Goal: Task Accomplishment & Management: Complete application form

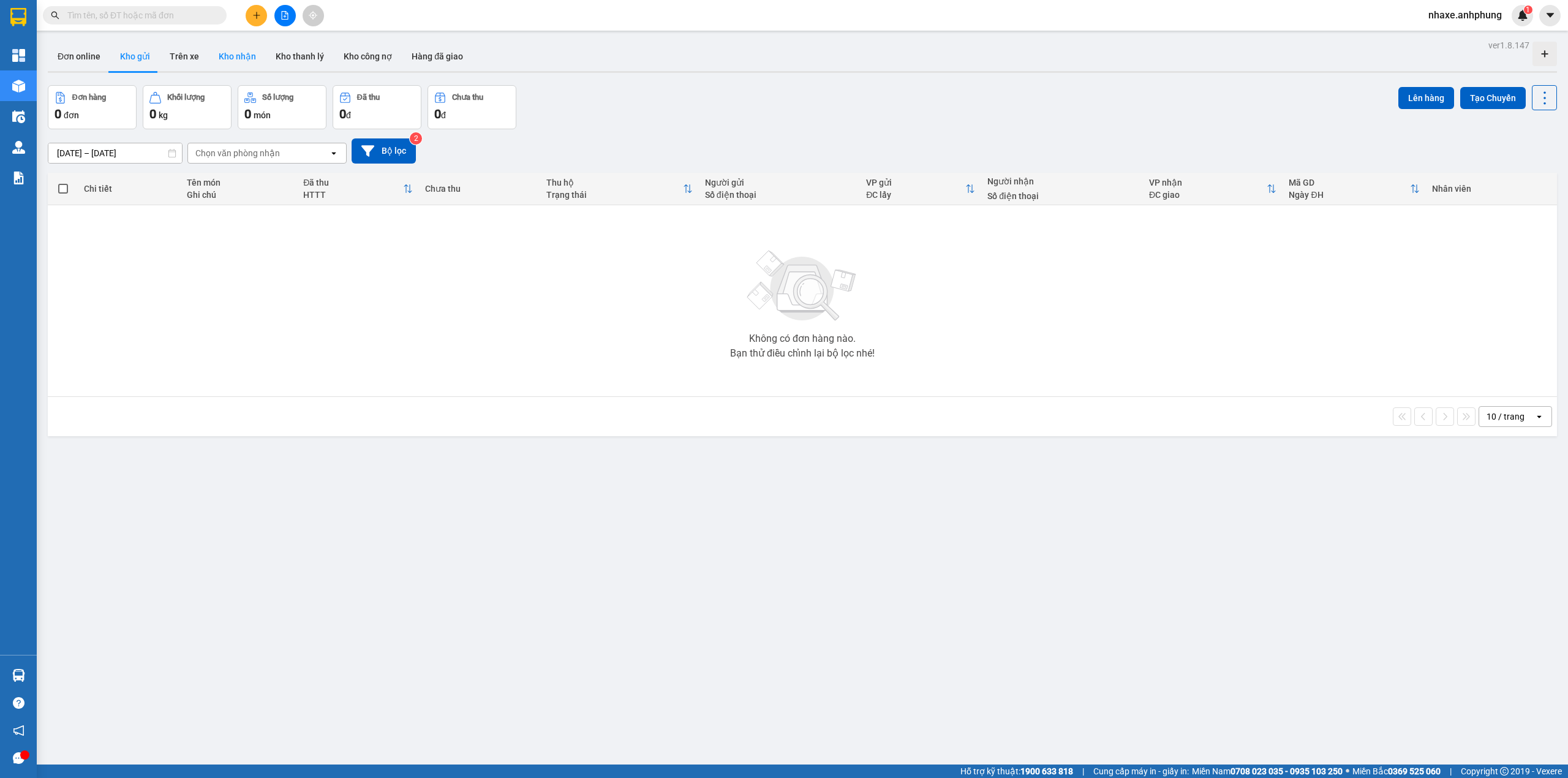
click at [228, 61] on button "Kho nhận" at bounding box center [237, 57] width 57 height 30
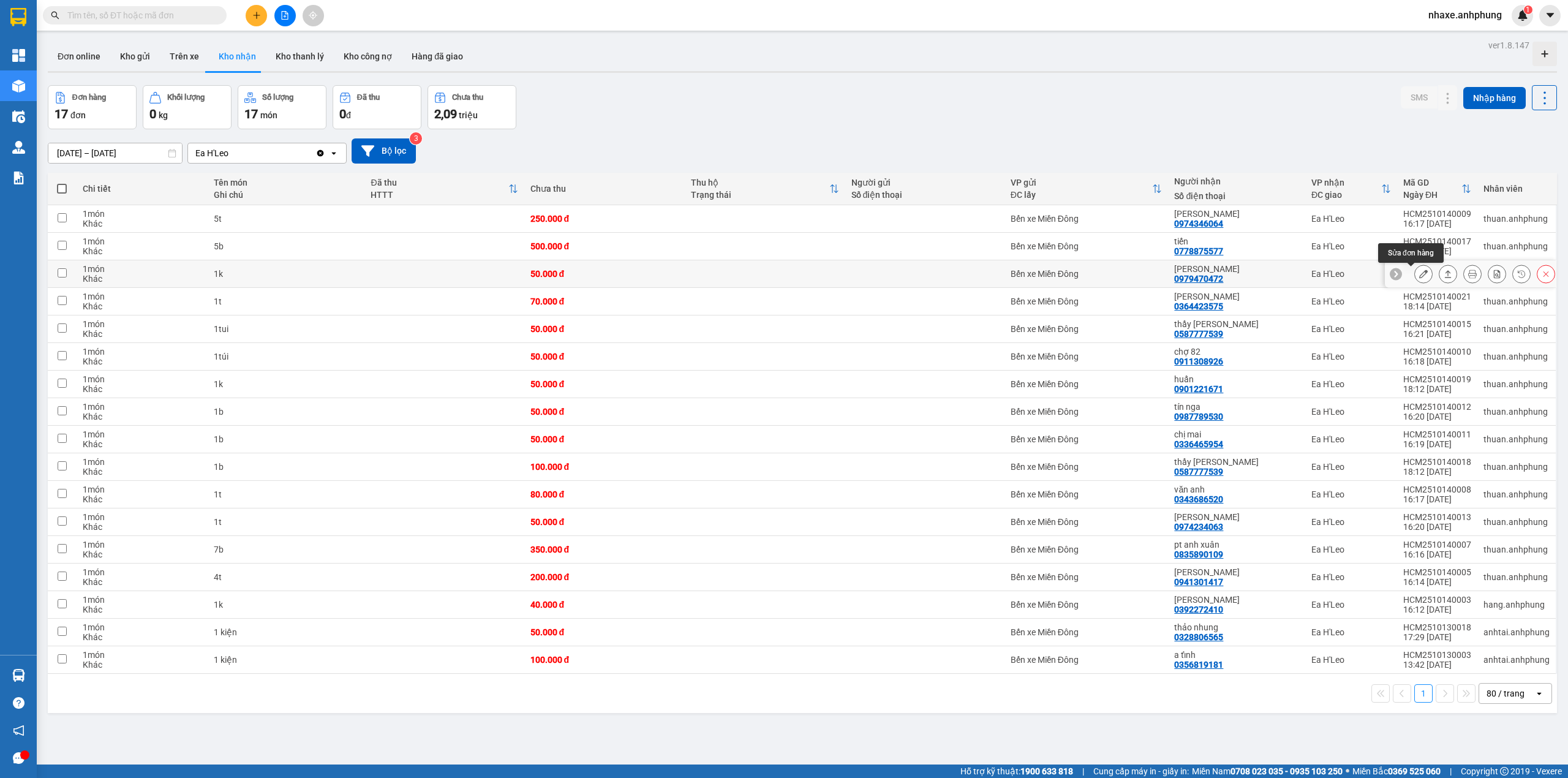
click at [1419, 275] on icon at bounding box center [1423, 274] width 9 height 9
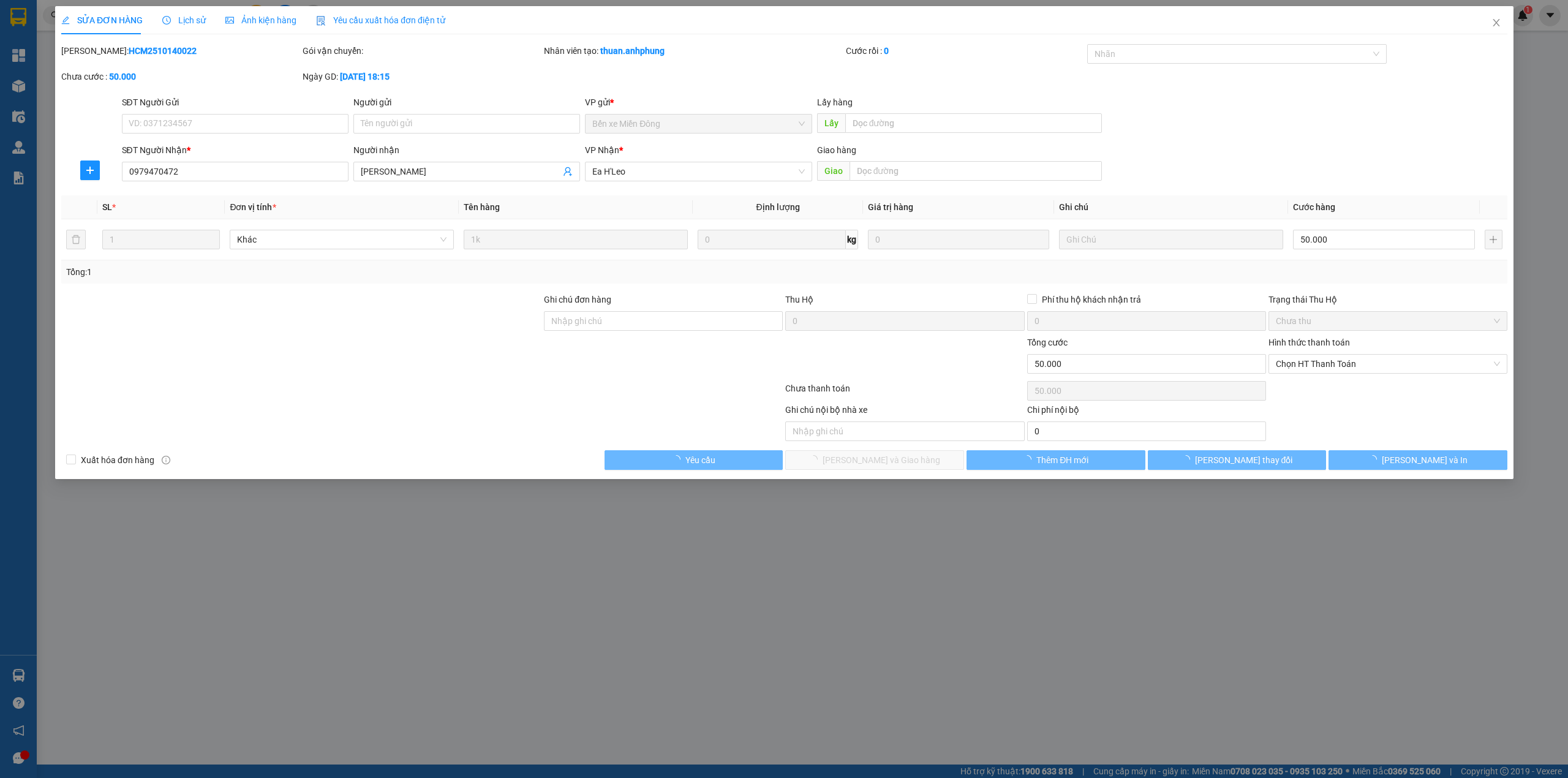
type input "0979470472"
type input "[PERSON_NAME]"
type input "0"
type input "50.000"
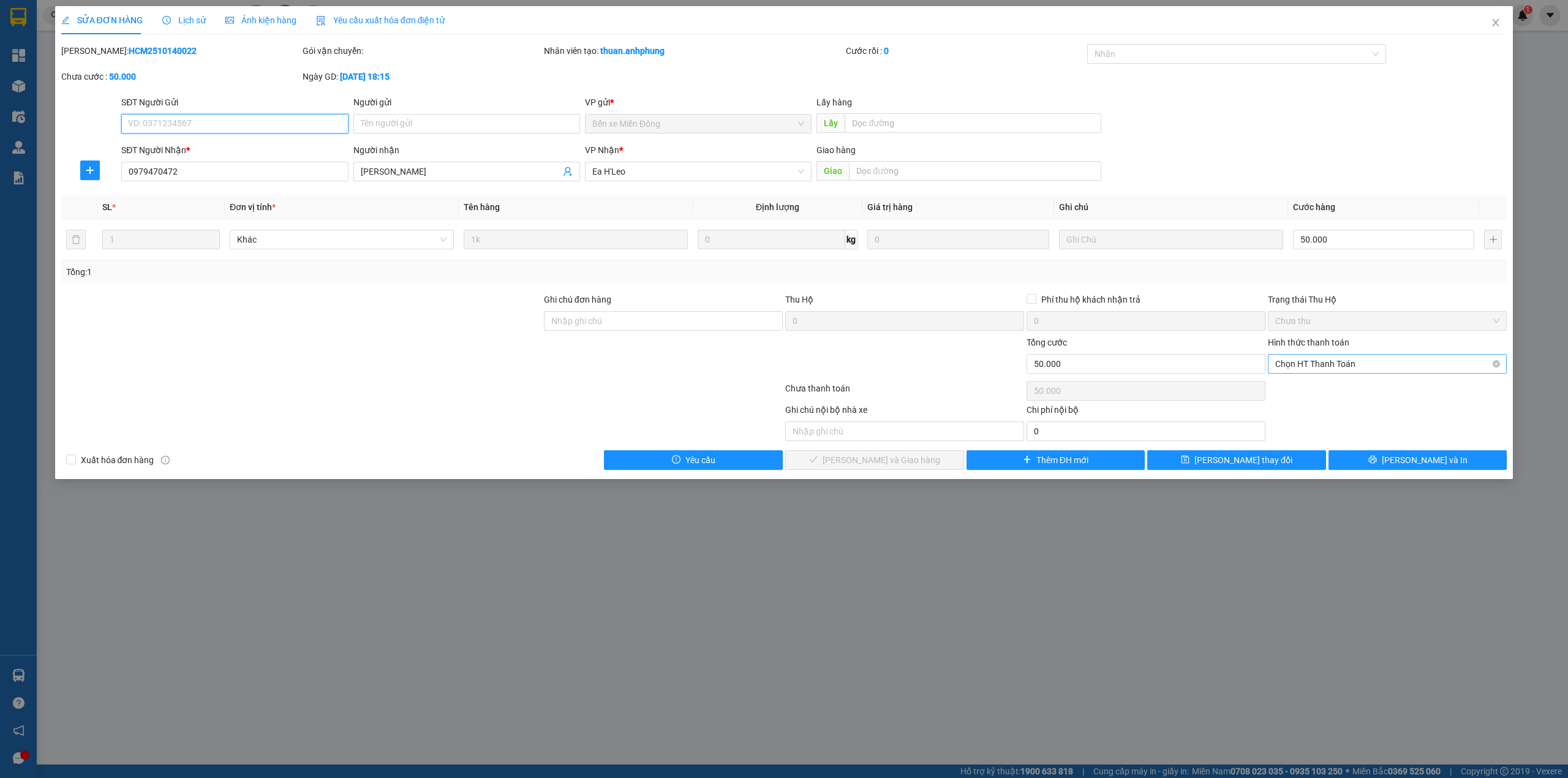
click at [1362, 360] on span "Chọn HT Thanh Toán" at bounding box center [1388, 364] width 224 height 19
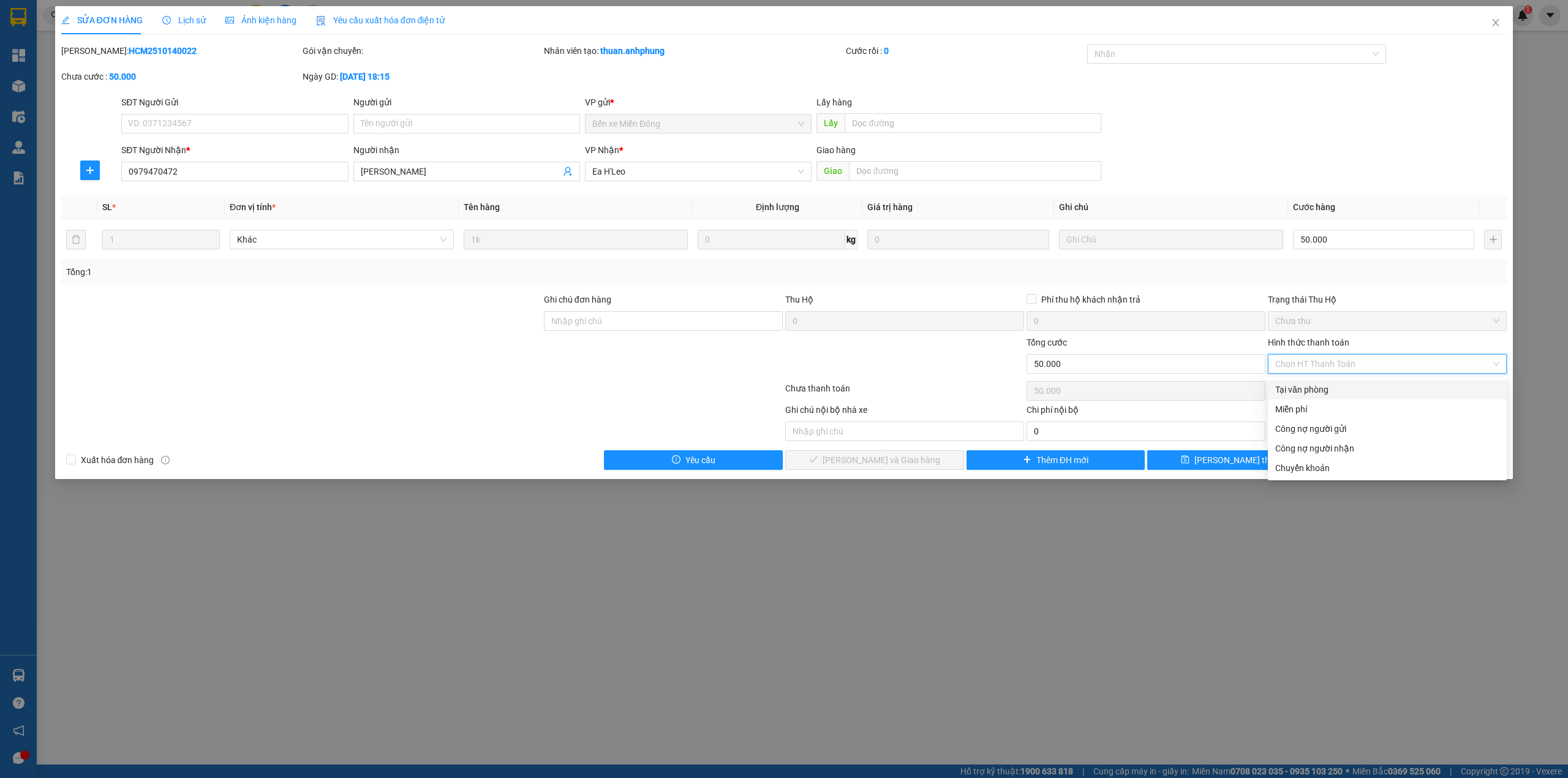
click at [1343, 392] on div "Tại văn phòng" at bounding box center [1388, 389] width 224 height 13
type input "0"
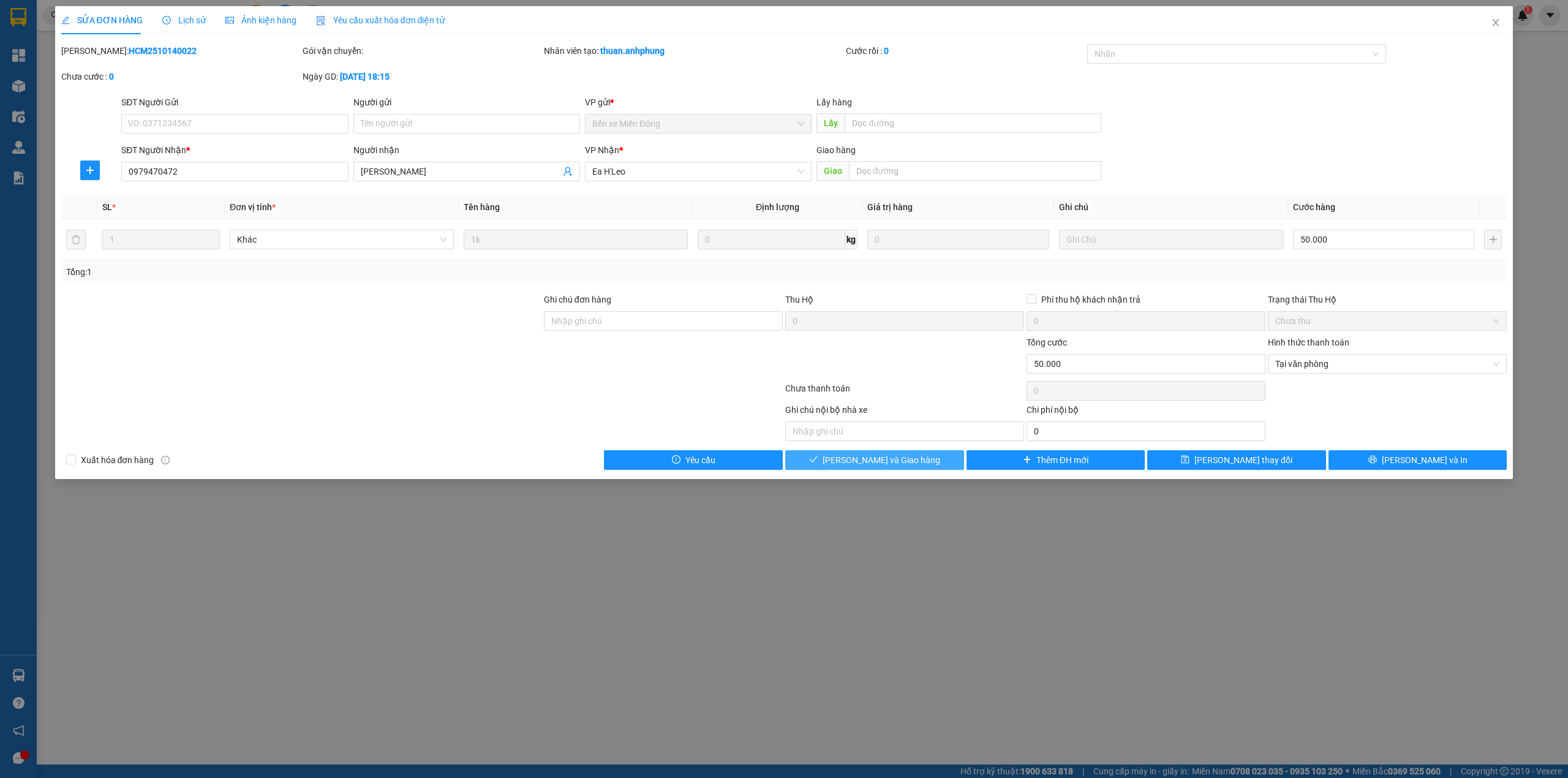
click at [925, 468] on button "[PERSON_NAME] và Giao hàng" at bounding box center [875, 460] width 179 height 19
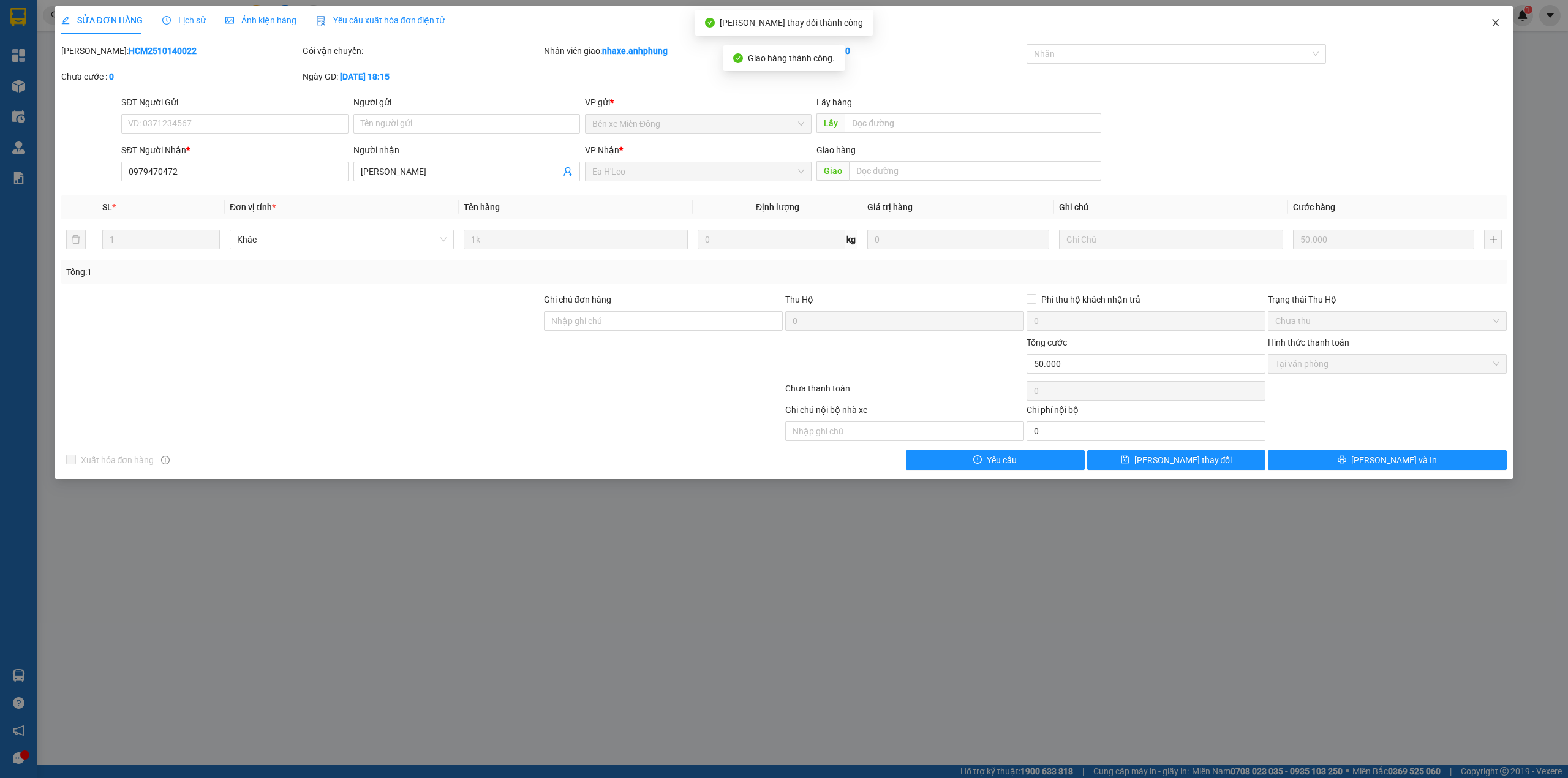
click at [1500, 26] on icon "close" at bounding box center [1496, 23] width 10 height 10
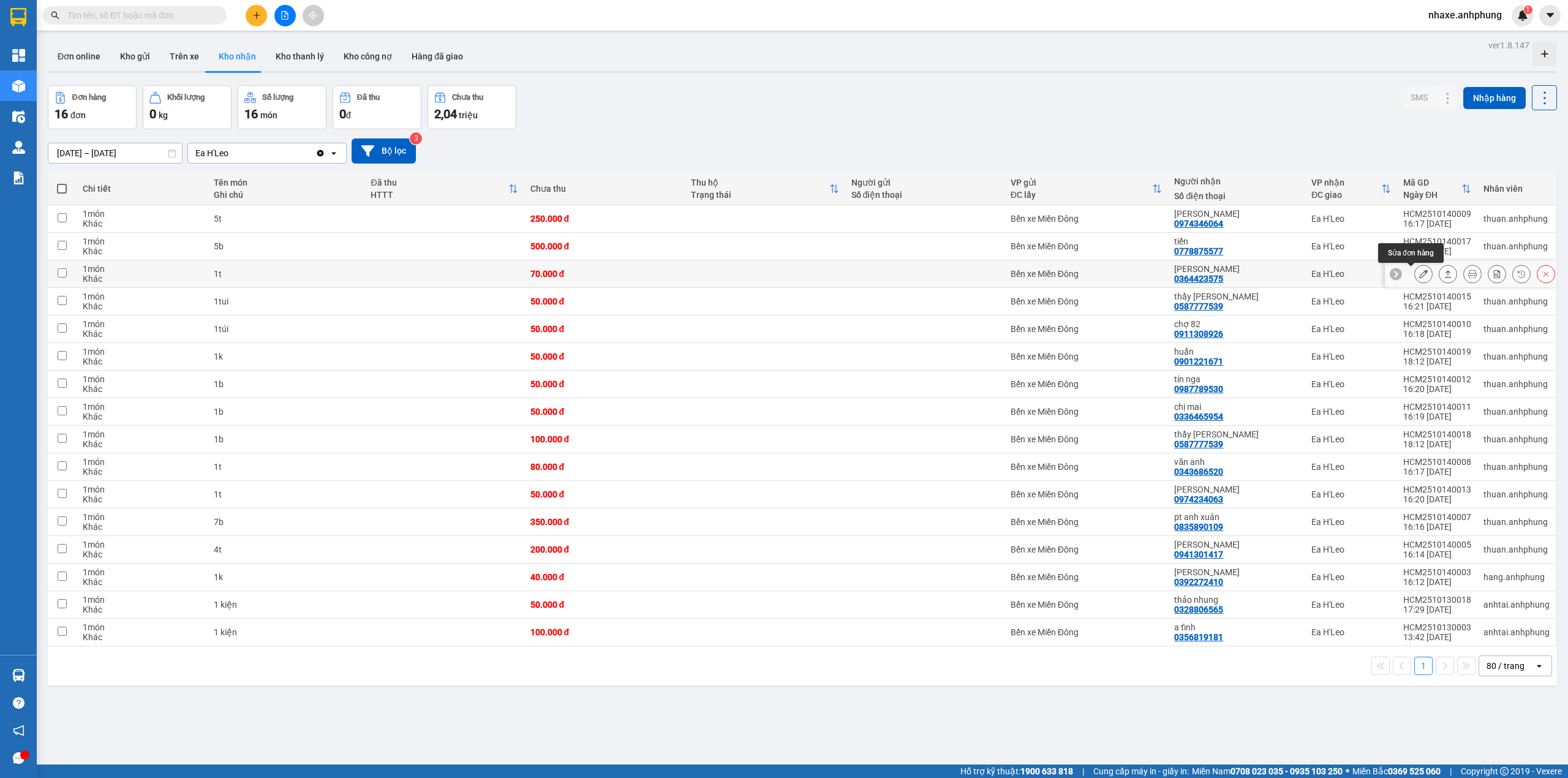
click at [1419, 275] on icon at bounding box center [1423, 274] width 9 height 9
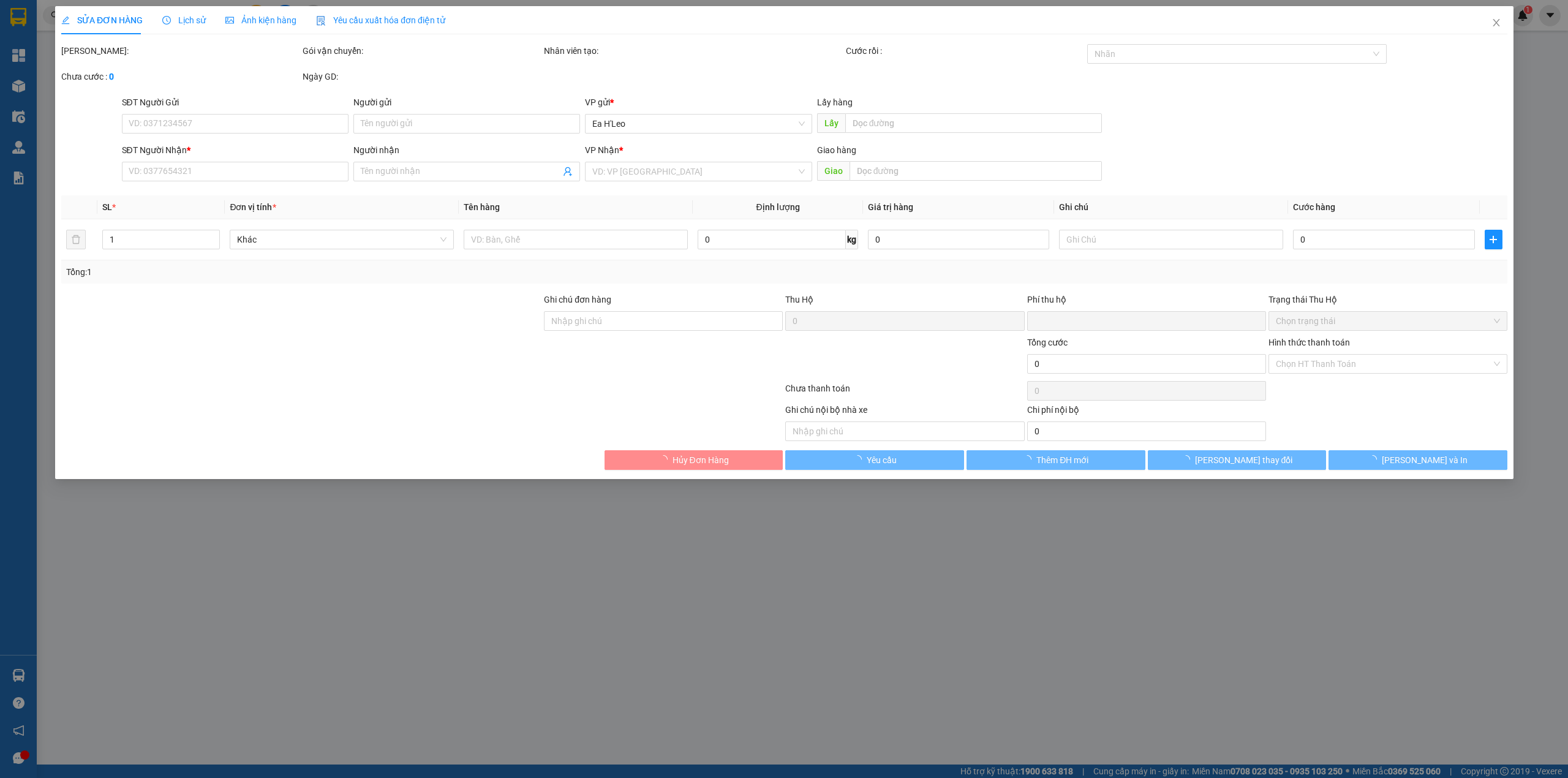
type input "0364423575"
type input "[PERSON_NAME]"
type input "0"
type input "70.000"
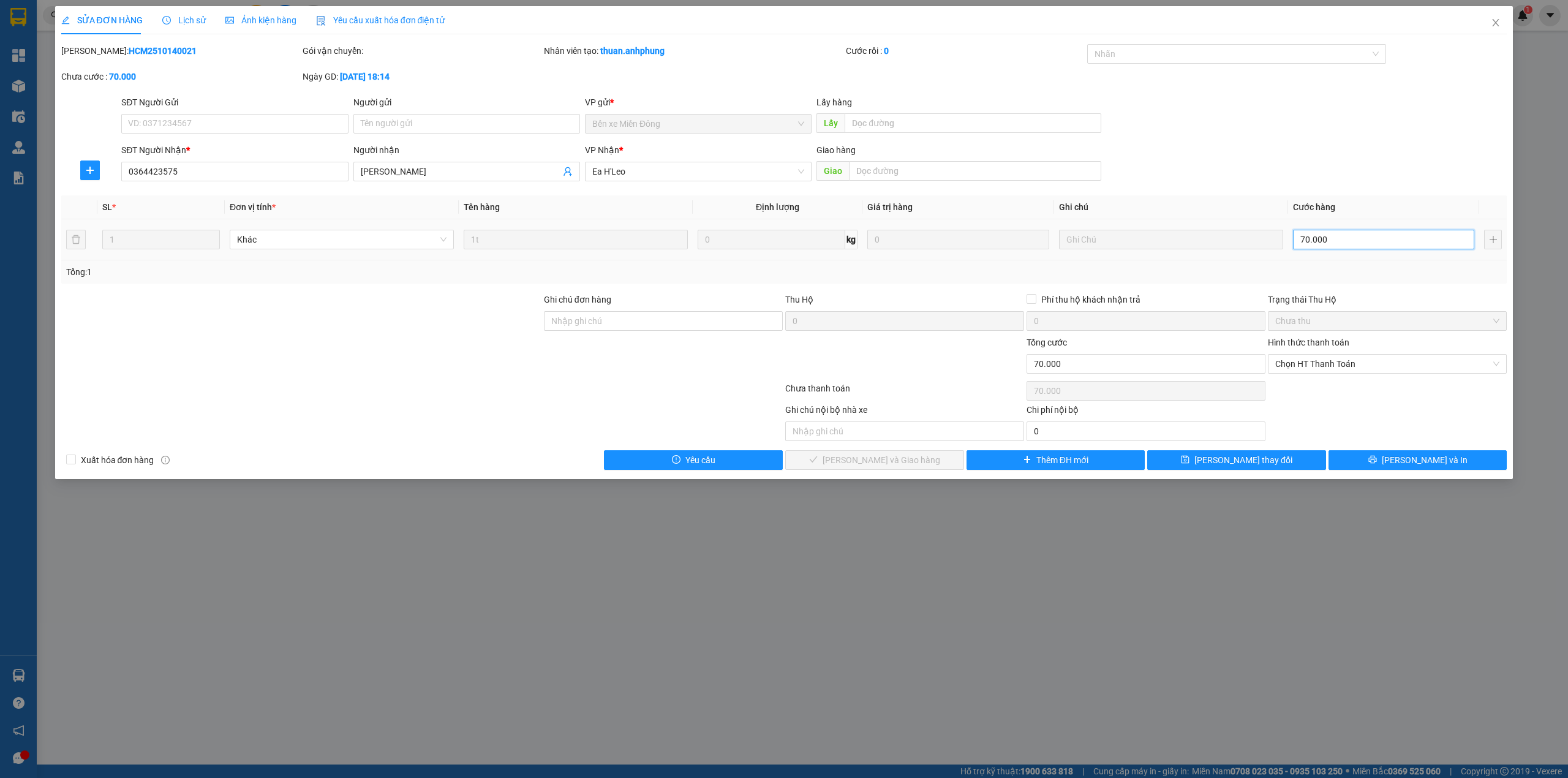
click at [1395, 244] on input "70.000" at bounding box center [1383, 239] width 181 height 19
type input "5"
type input "50"
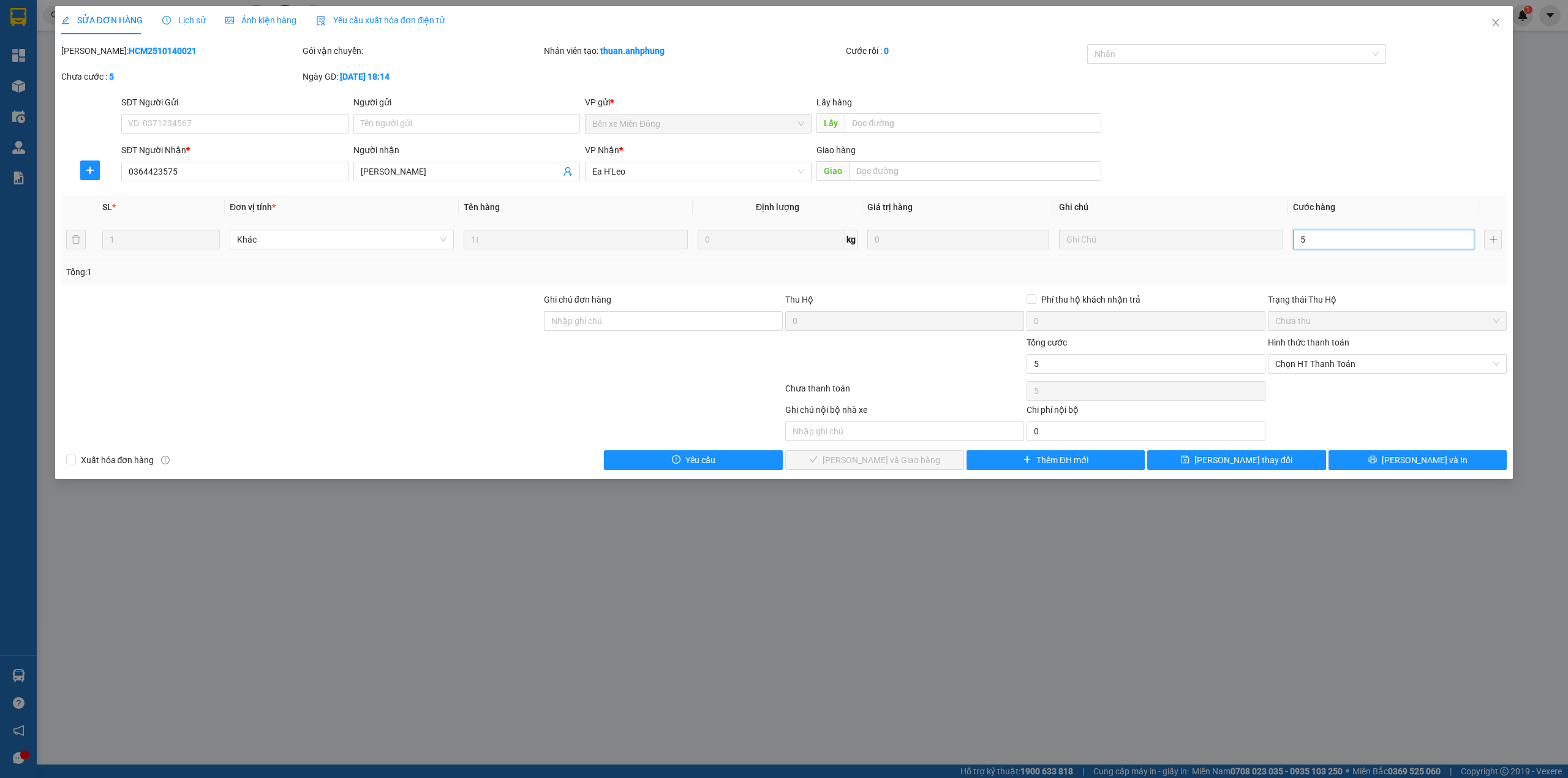
type input "50"
click at [1363, 363] on span "Chọn HT Thanh Toán" at bounding box center [1388, 364] width 224 height 19
type input "50"
type input "50.000"
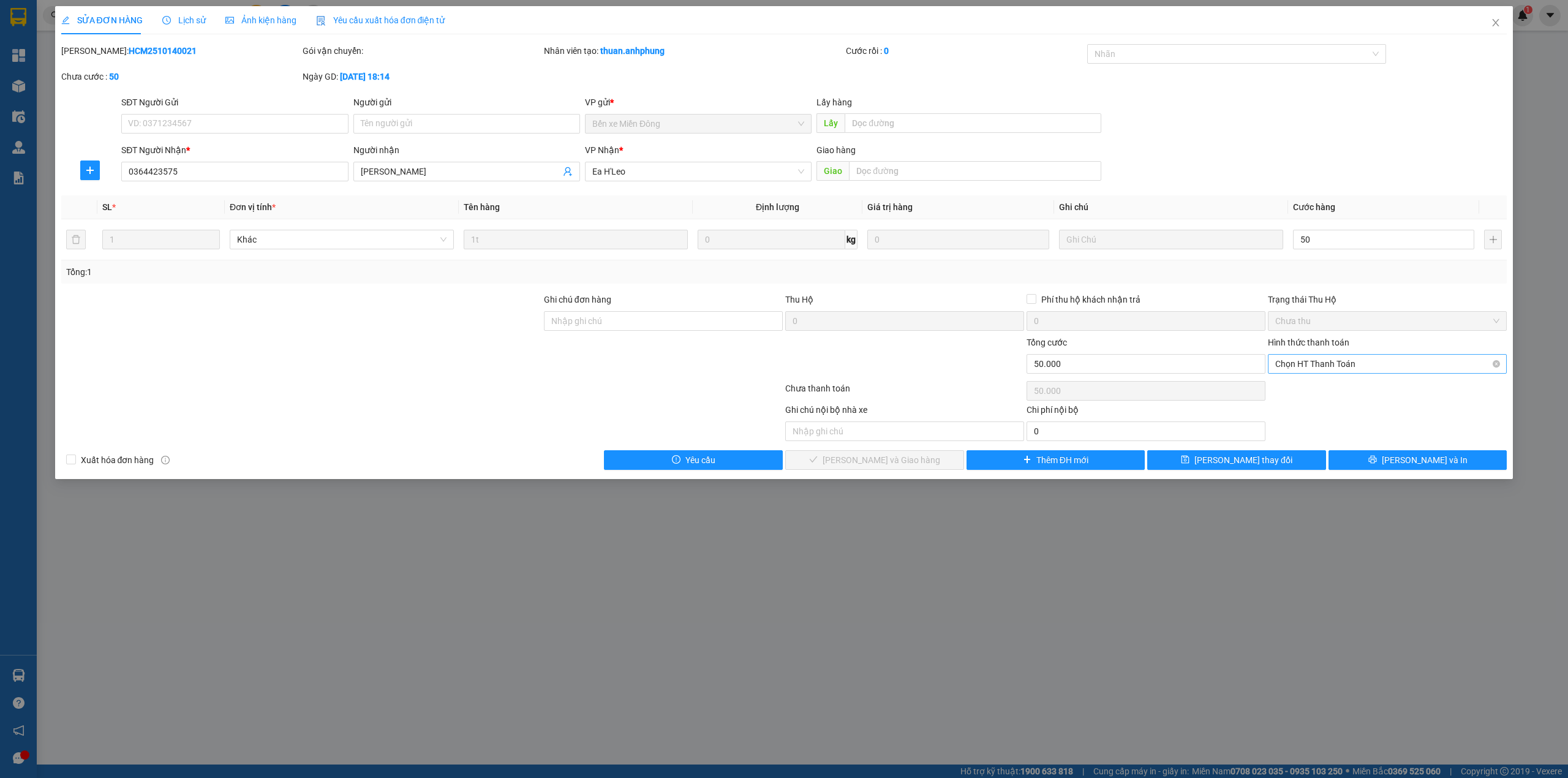
type input "50.000"
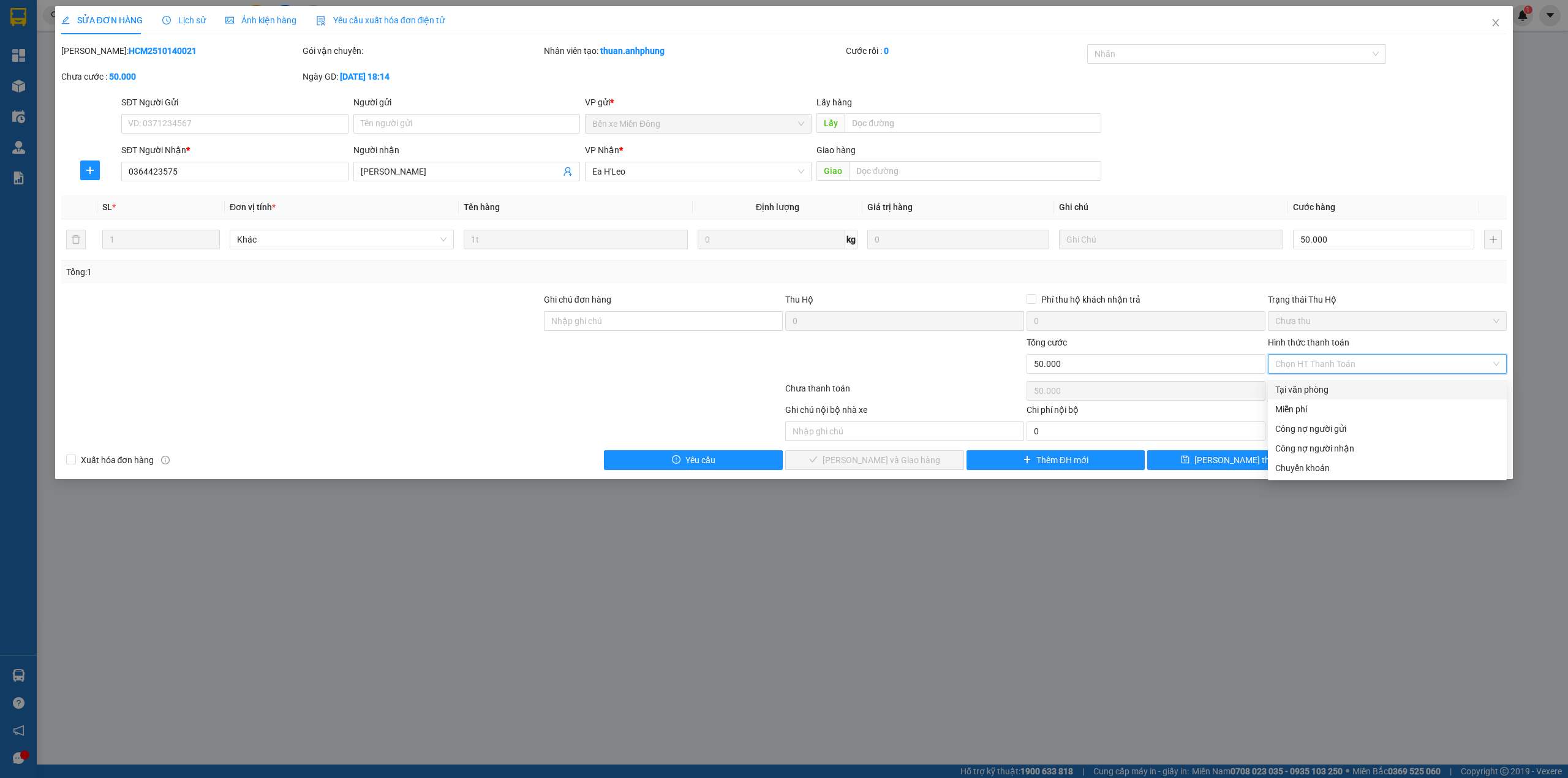
click at [1328, 387] on div "Tại văn phòng" at bounding box center [1388, 389] width 224 height 13
type input "0"
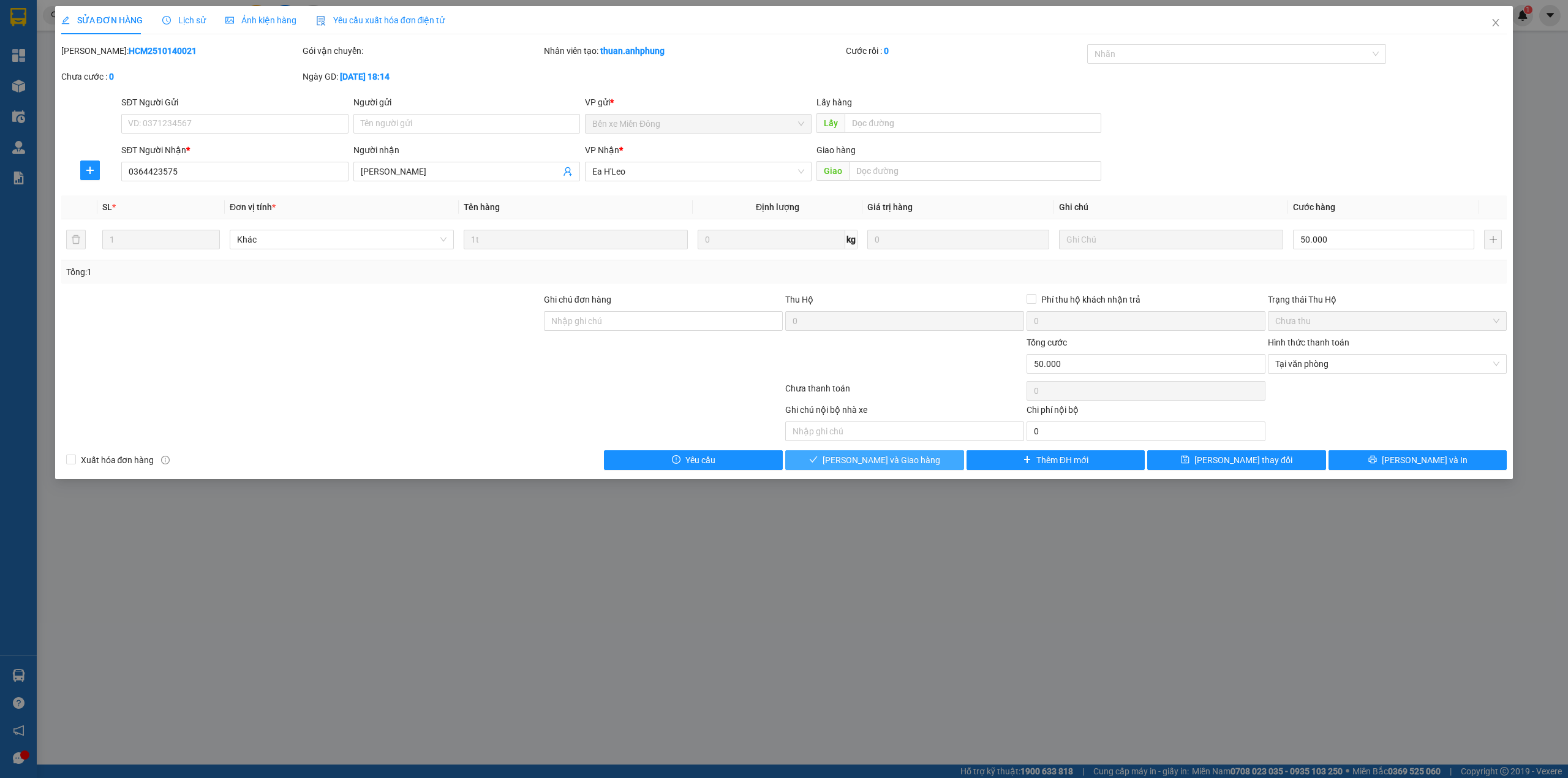
click at [925, 461] on button "[PERSON_NAME] và Giao hàng" at bounding box center [875, 460] width 179 height 19
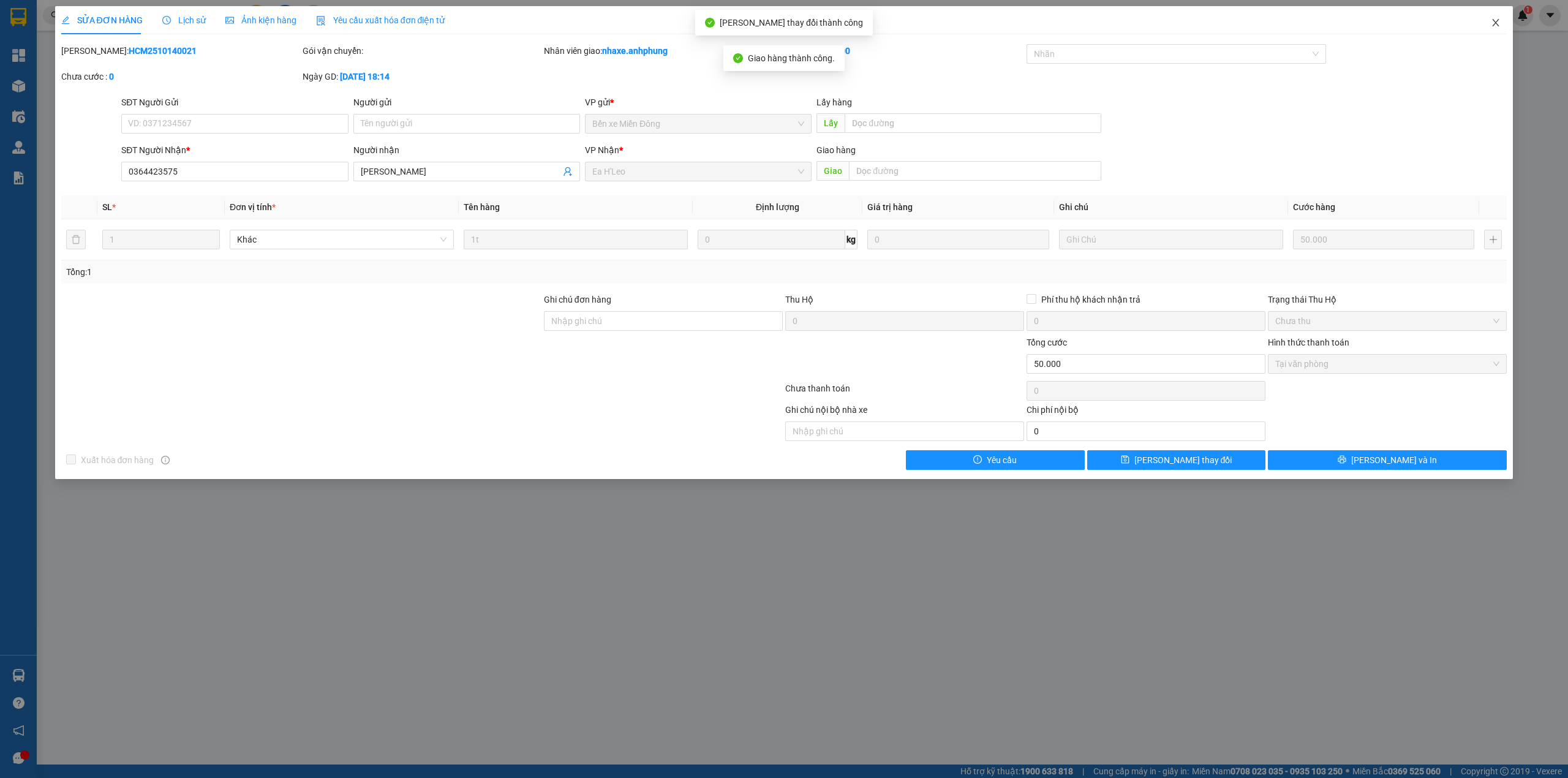
click at [1495, 19] on icon "close" at bounding box center [1496, 23] width 10 height 10
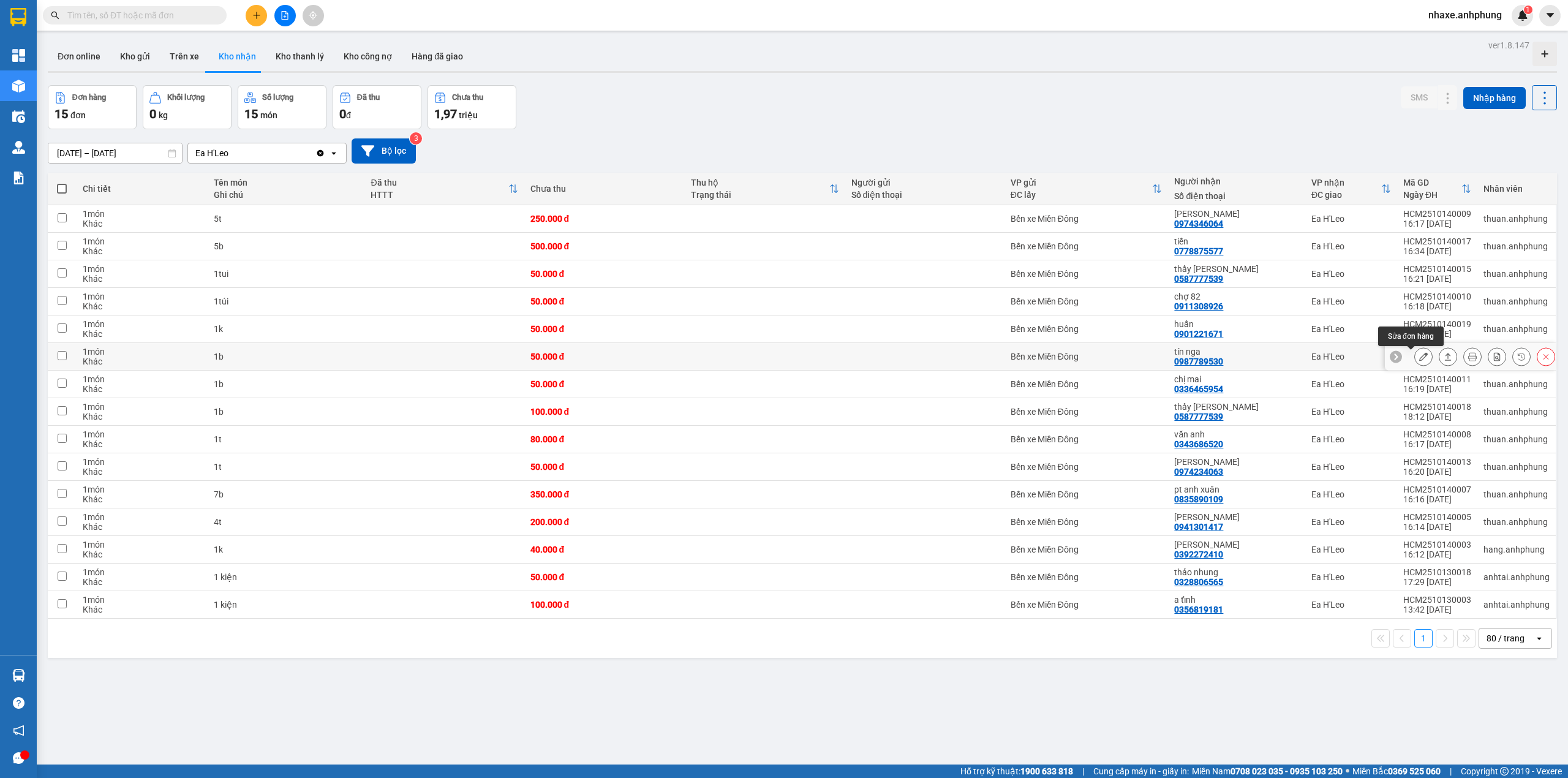
click at [1419, 361] on icon at bounding box center [1423, 356] width 9 height 9
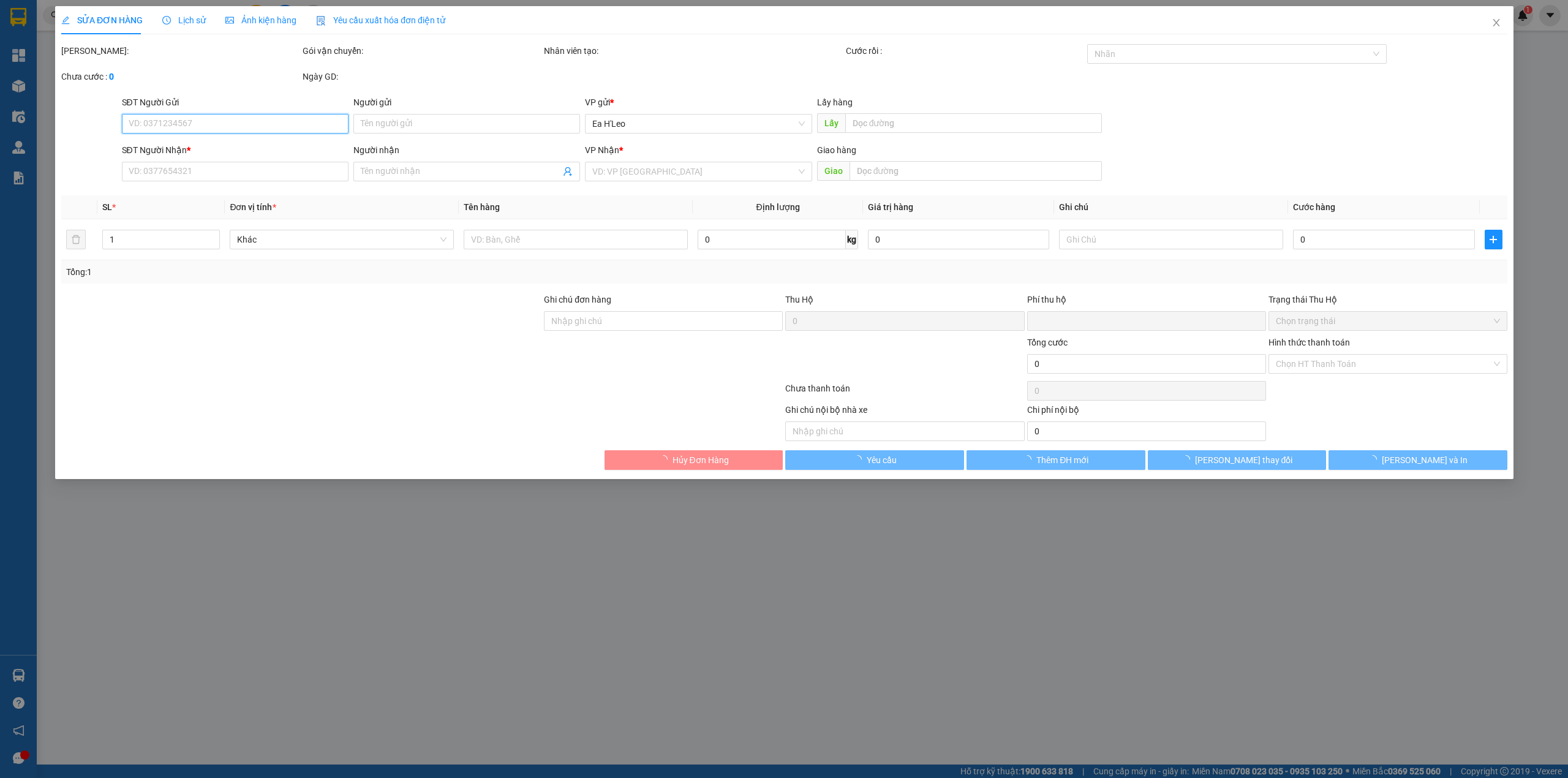
type input "0987789530"
type input "tín nga"
type input "0"
type input "50.000"
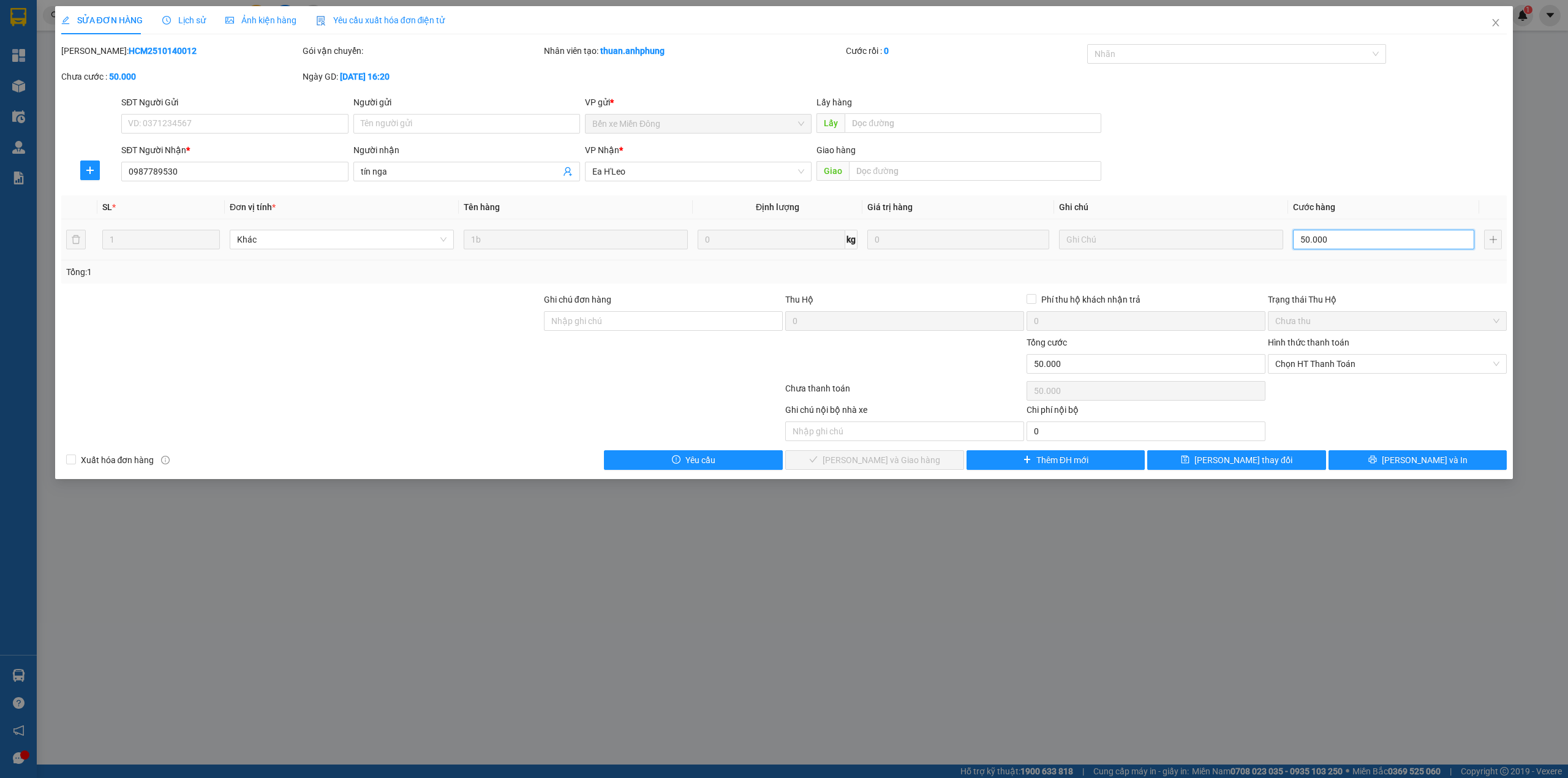
click at [1382, 235] on input "50.000" at bounding box center [1383, 239] width 181 height 19
type input "4"
type input "40"
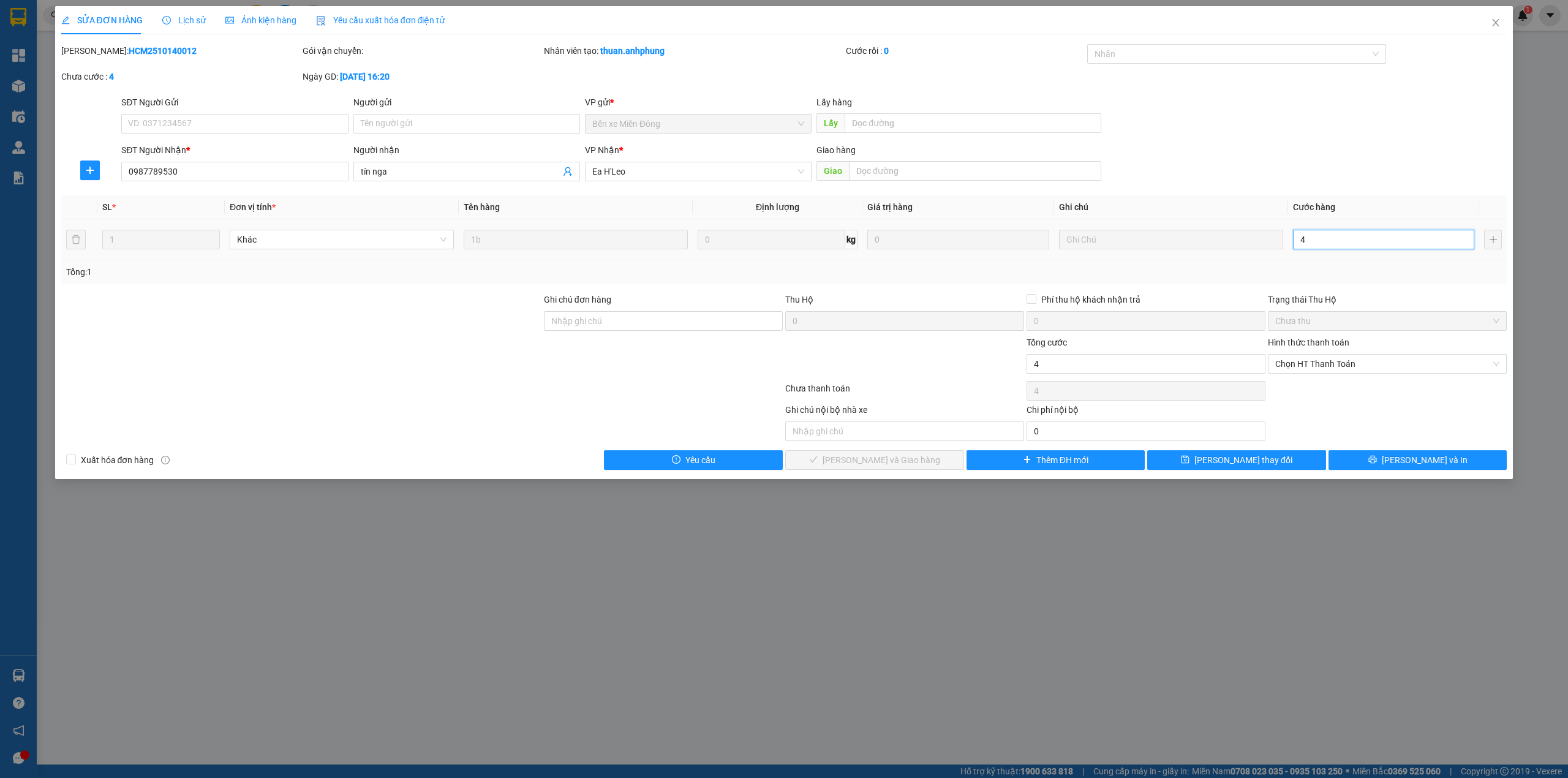
type input "40"
click at [1350, 366] on span "Chọn HT Thanh Toán" at bounding box center [1388, 364] width 224 height 19
type input "40"
type input "40.000"
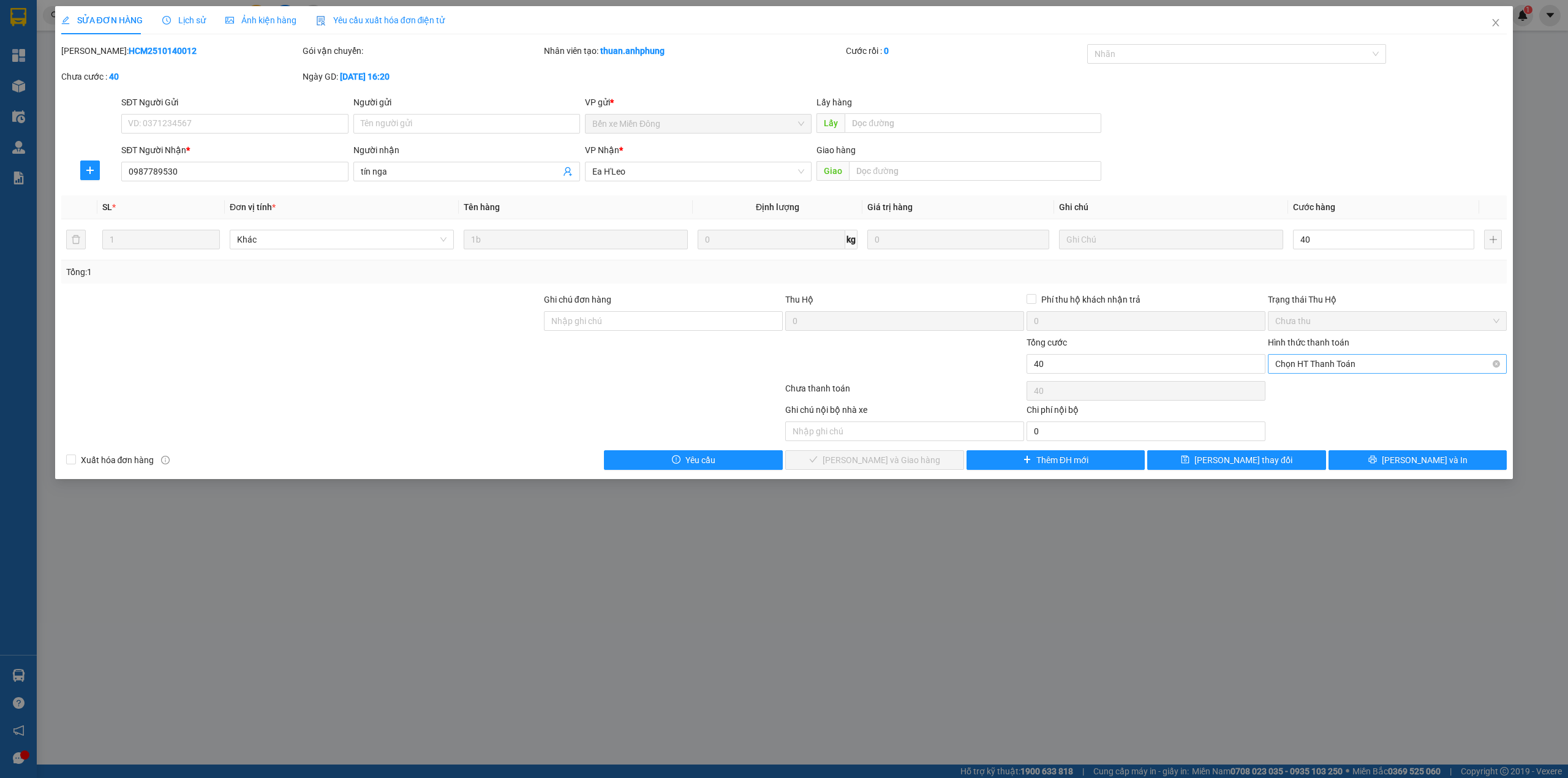
type input "40.000"
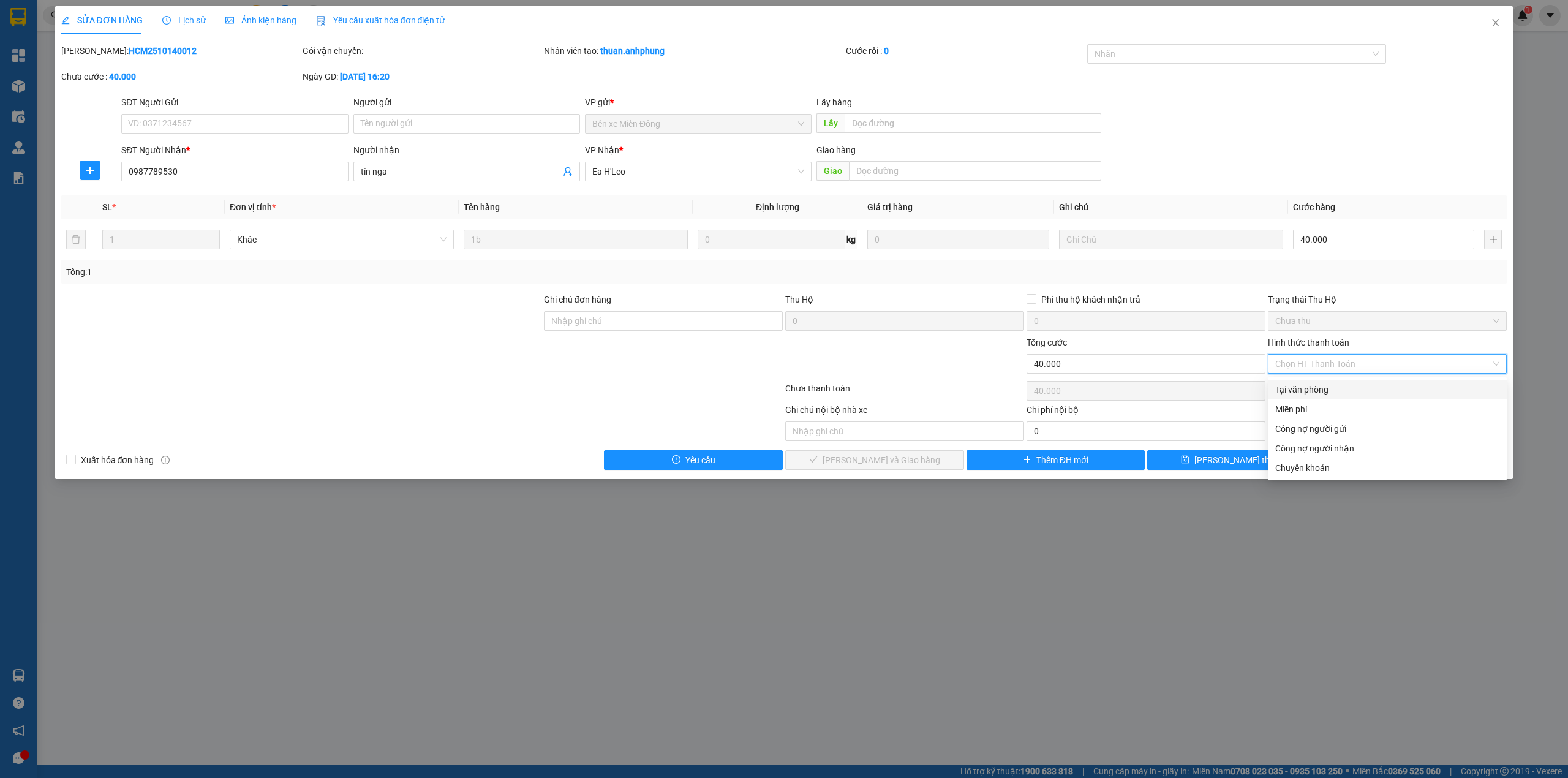
click at [1339, 383] on div "Tại văn phòng" at bounding box center [1388, 389] width 224 height 13
type input "0"
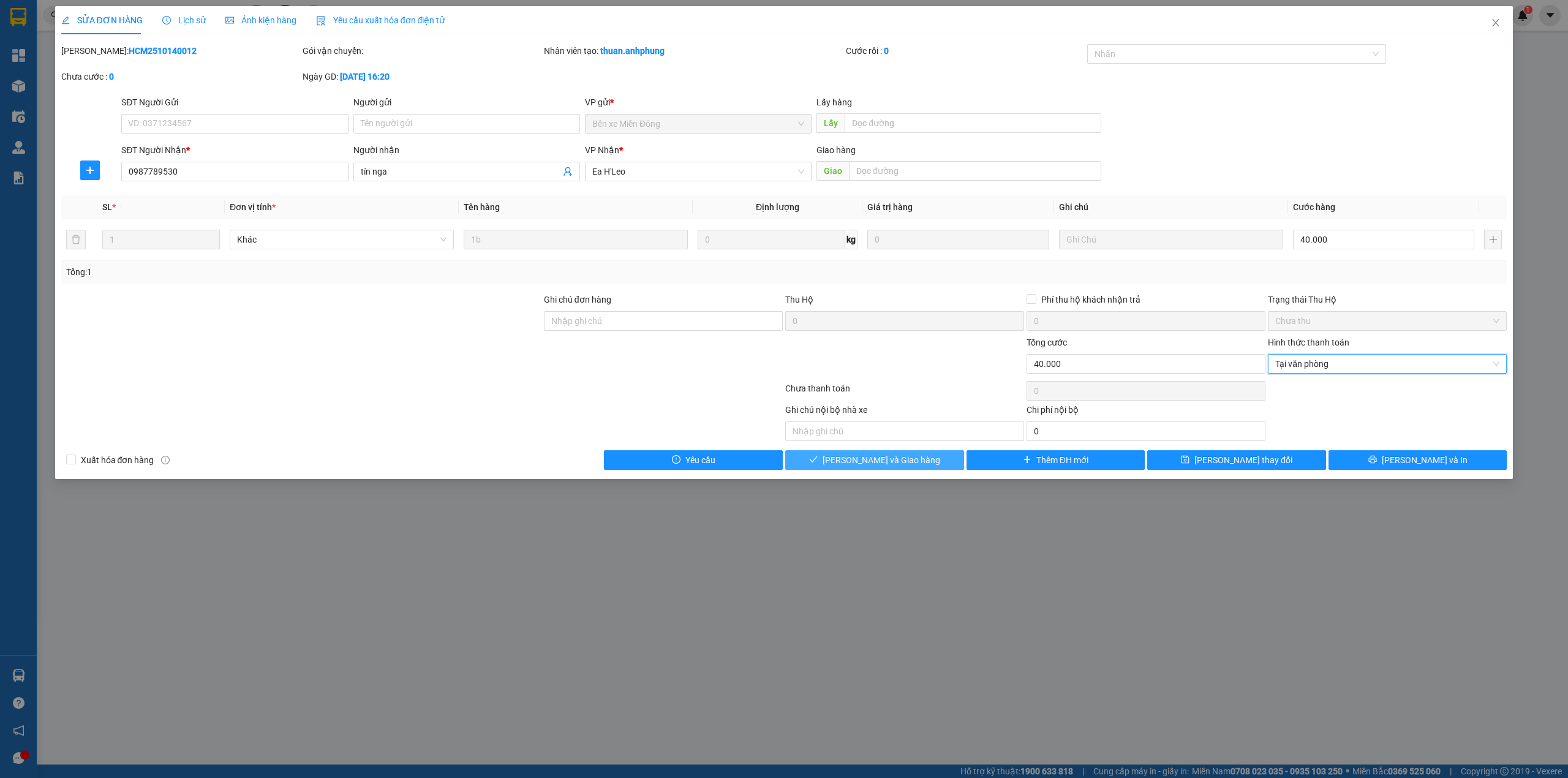
click at [941, 460] on button "[PERSON_NAME] và Giao hàng" at bounding box center [875, 460] width 179 height 19
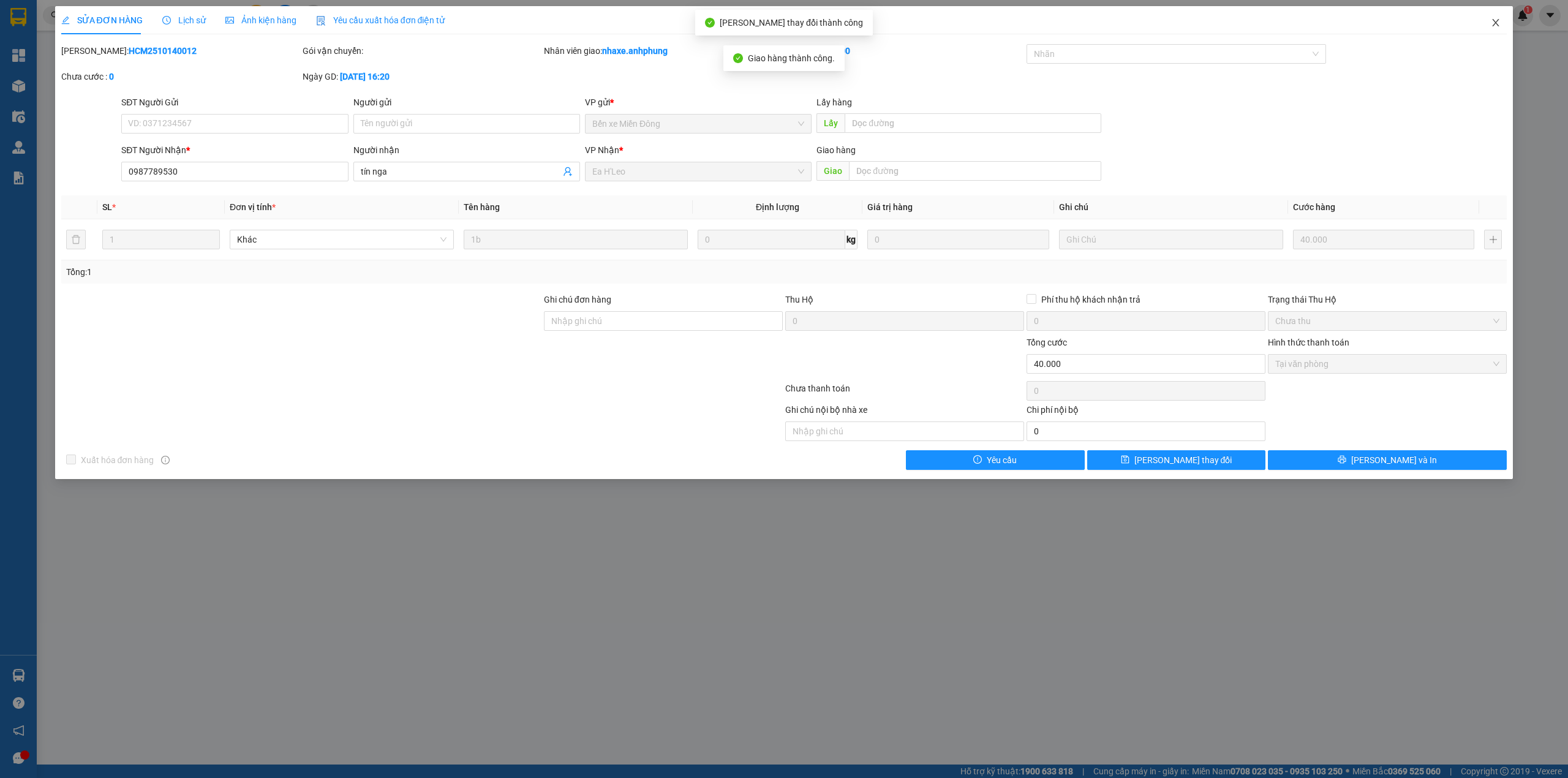
click at [1495, 20] on icon "close" at bounding box center [1496, 23] width 10 height 10
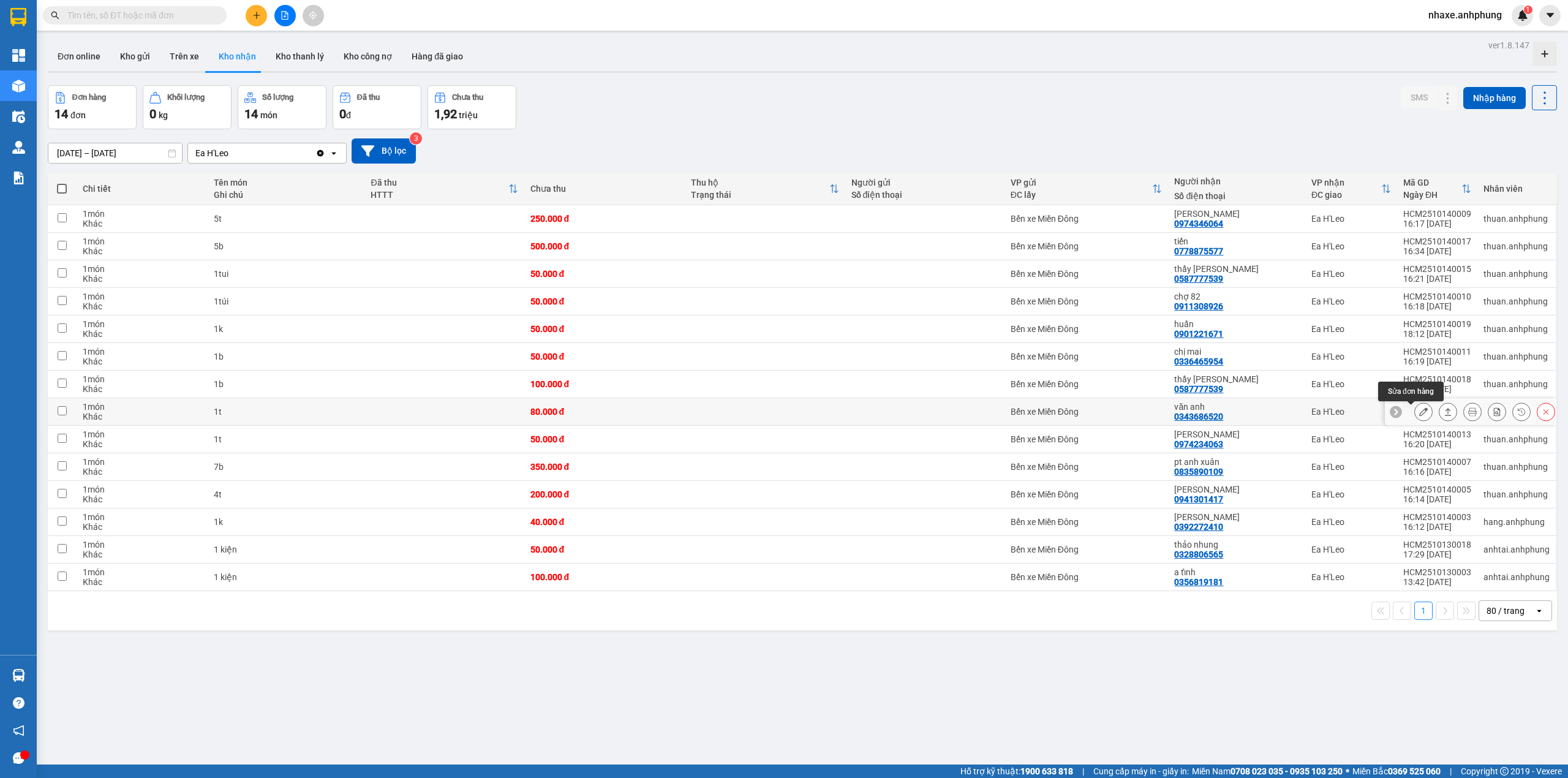
click at [1415, 415] on button at bounding box center [1423, 412] width 17 height 22
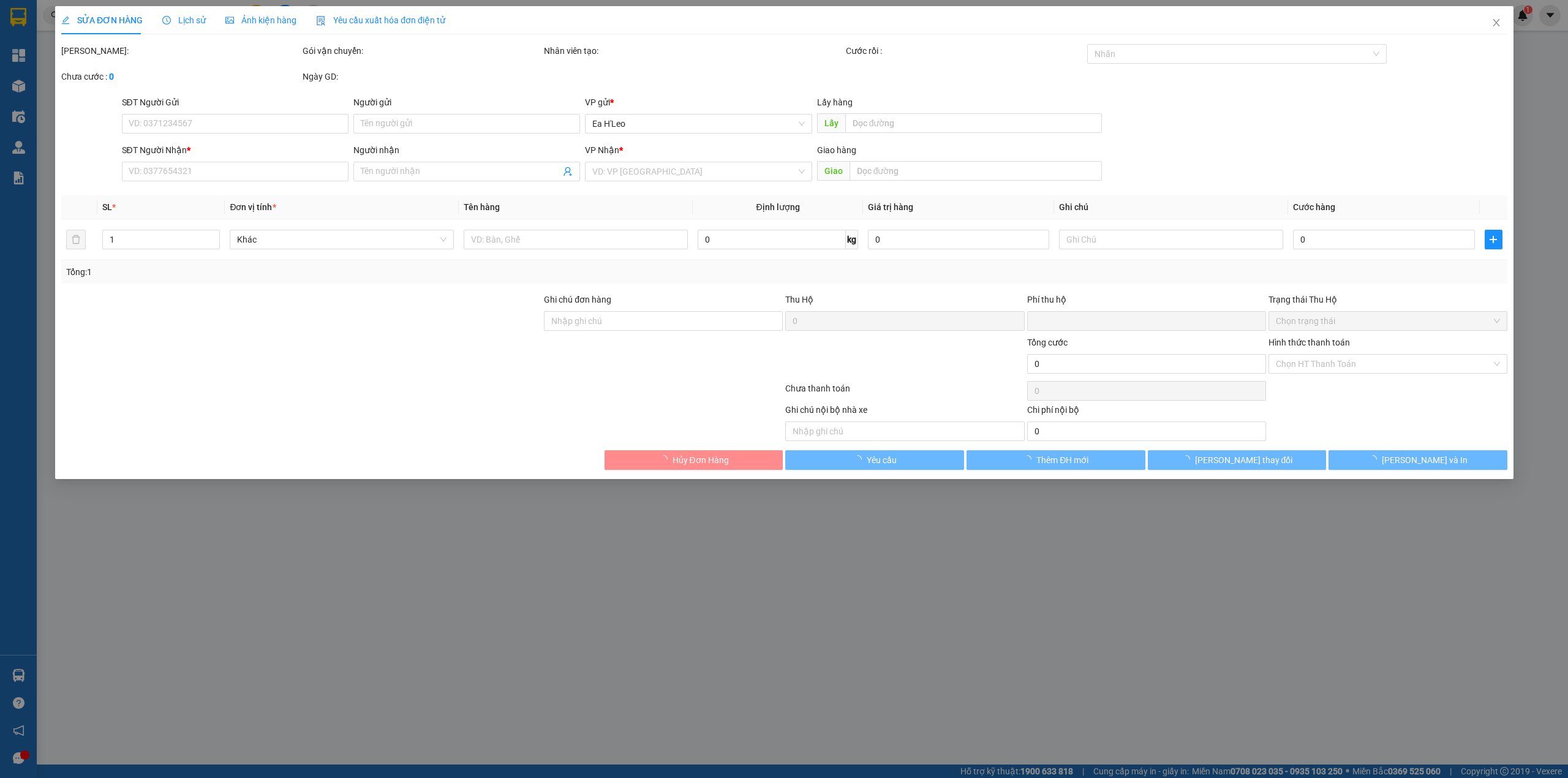
type input "0343686520"
type input "văn anh"
type input "0"
type input "80.000"
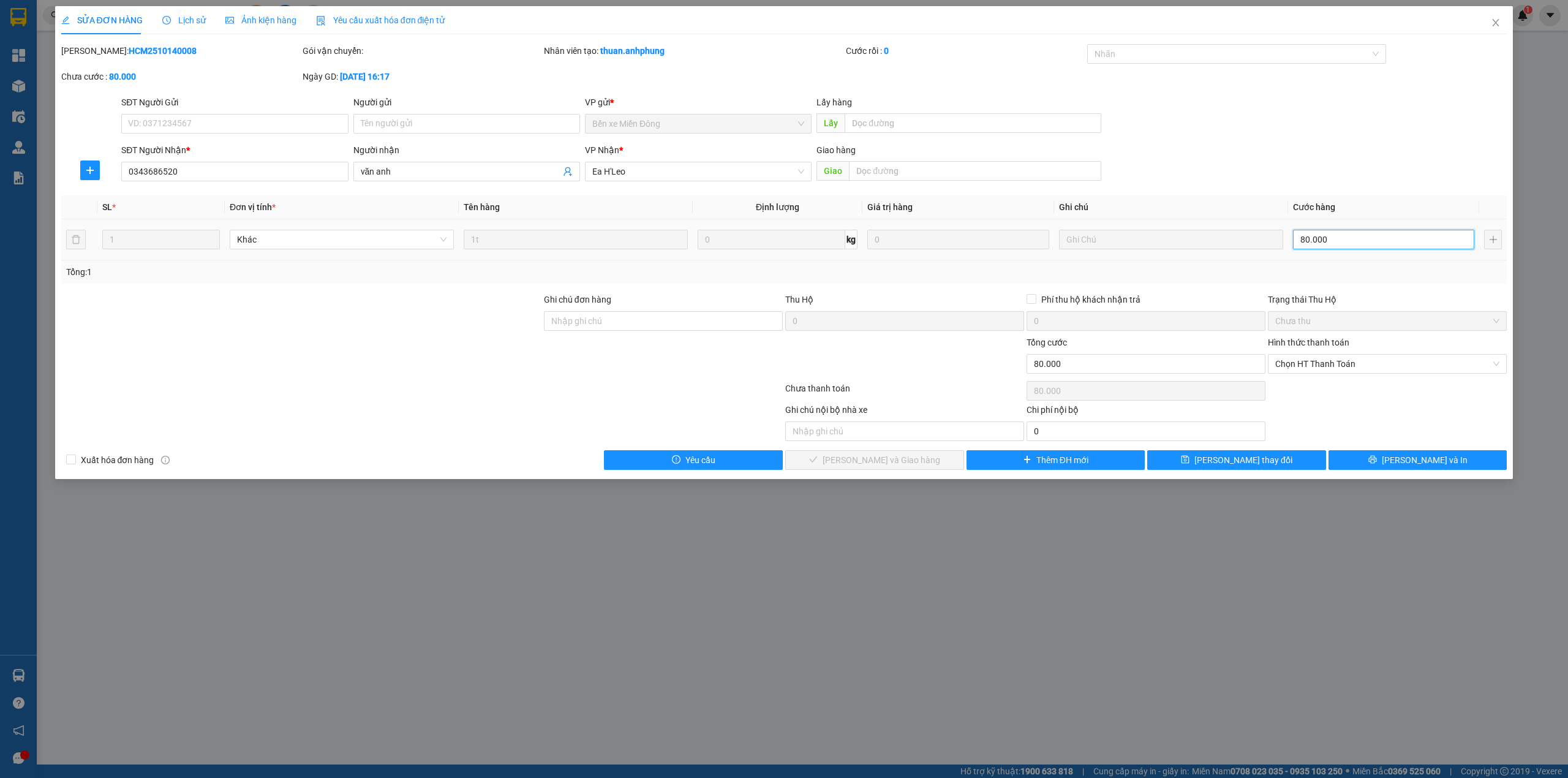
click at [1377, 245] on input "80.000" at bounding box center [1383, 239] width 181 height 19
type input "1"
type input "10"
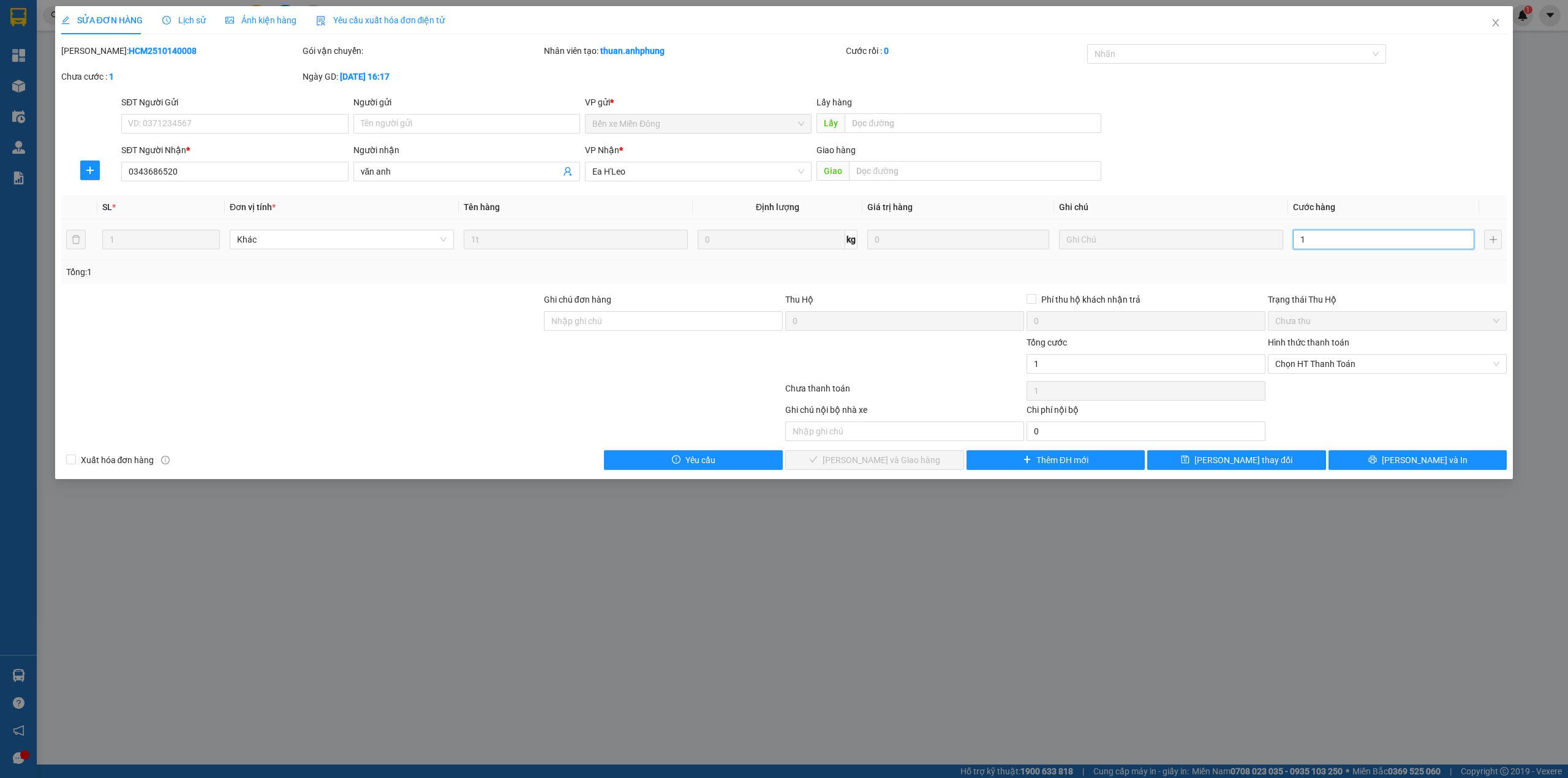
type input "10"
type input "100"
click at [1348, 364] on span "Chọn HT Thanh Toán" at bounding box center [1388, 364] width 224 height 19
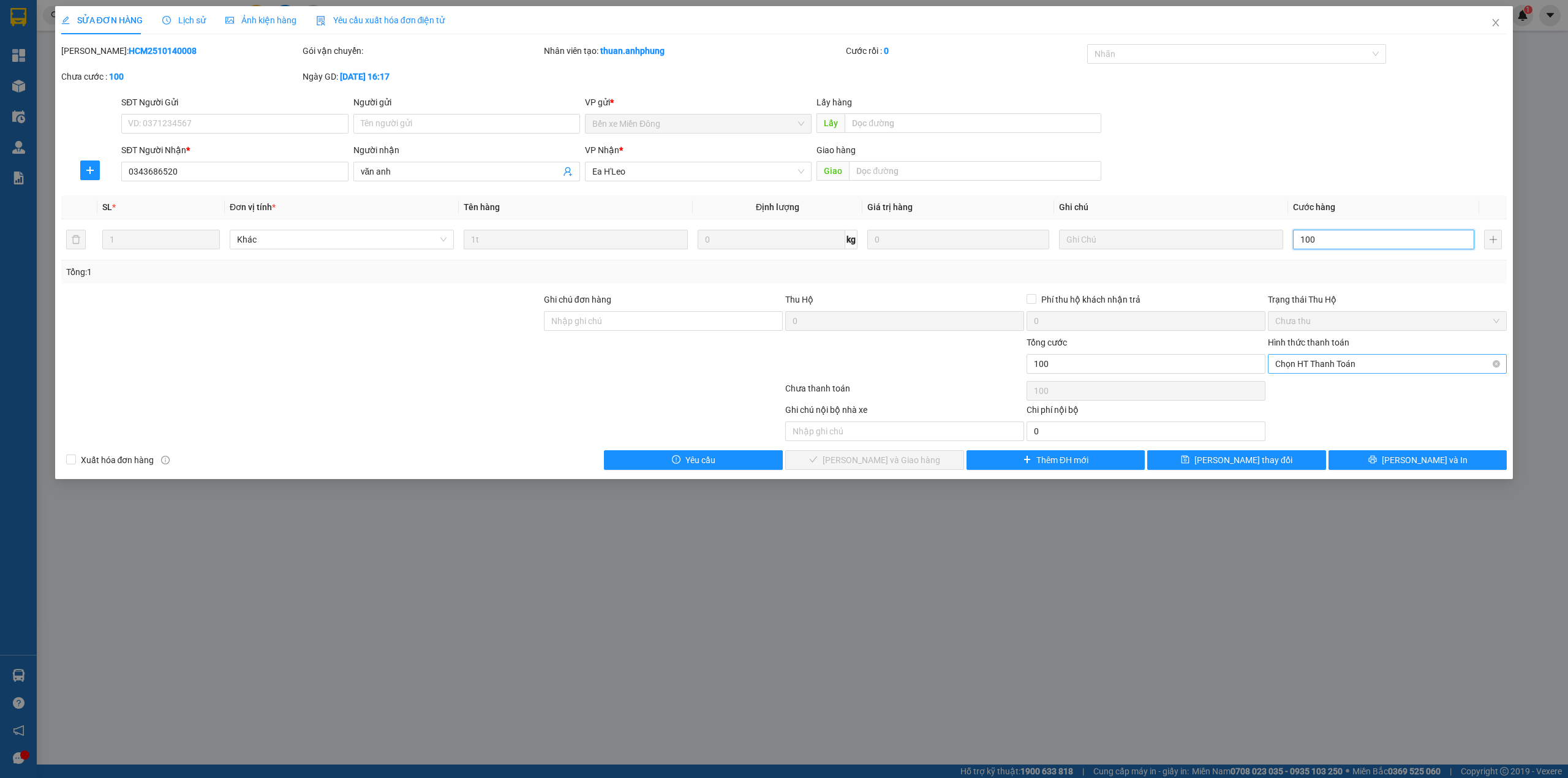
type input "100"
type input "100.000"
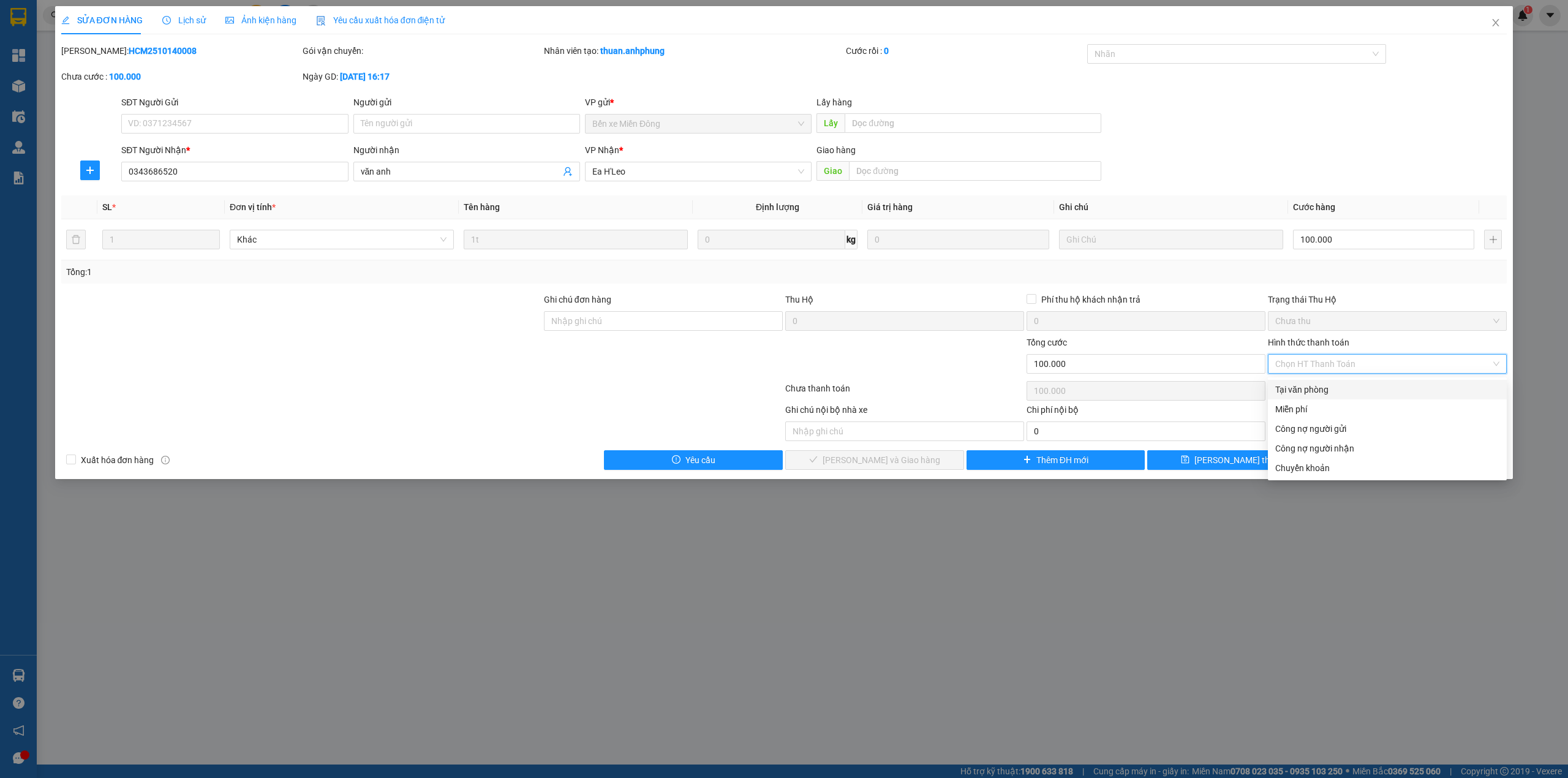
click at [1333, 388] on div "Tại văn phòng" at bounding box center [1388, 389] width 224 height 13
type input "0"
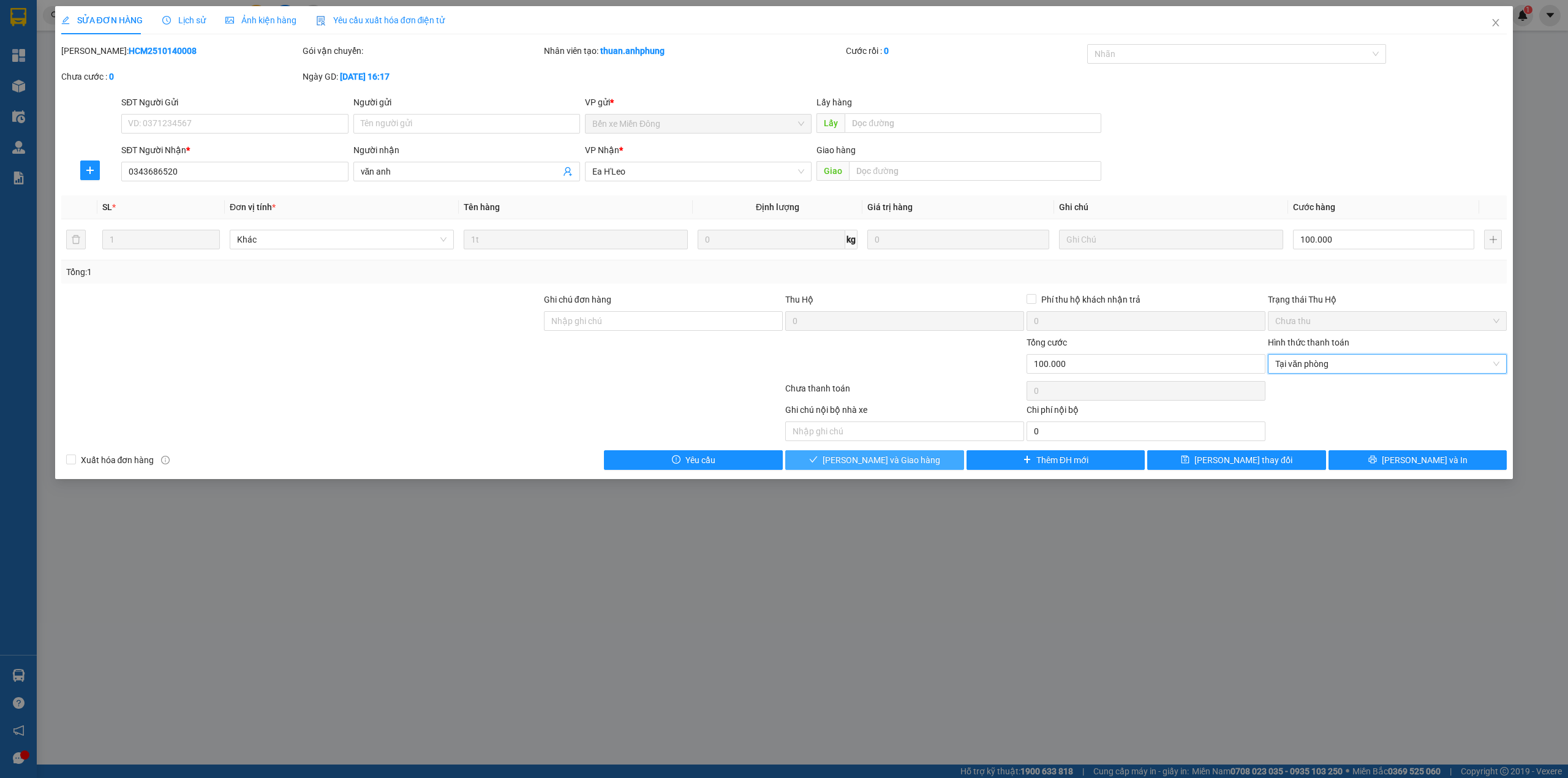
click at [901, 464] on span "[PERSON_NAME] và Giao hàng" at bounding box center [881, 460] width 117 height 13
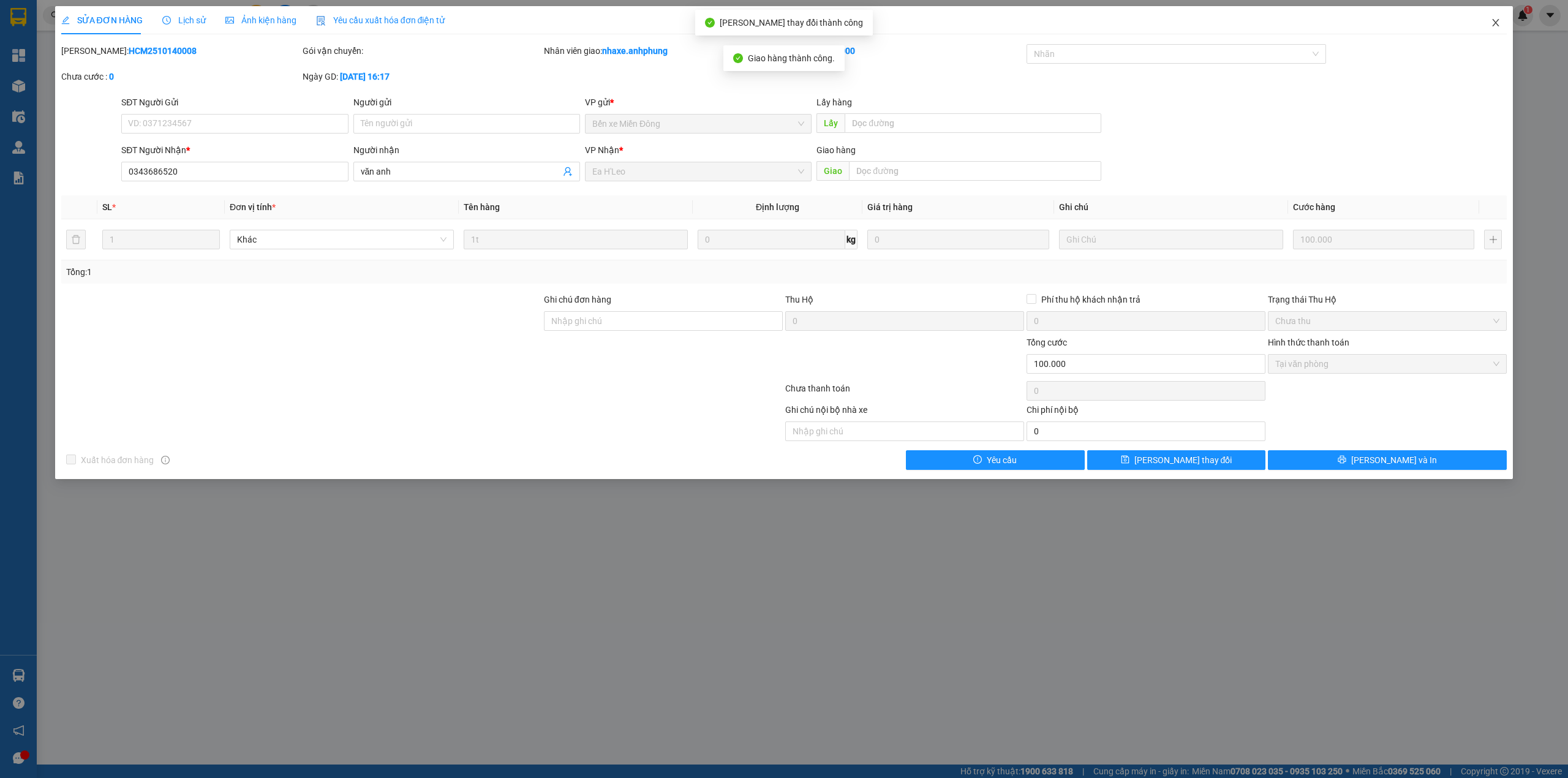
click at [1498, 20] on icon "close" at bounding box center [1496, 22] width 7 height 7
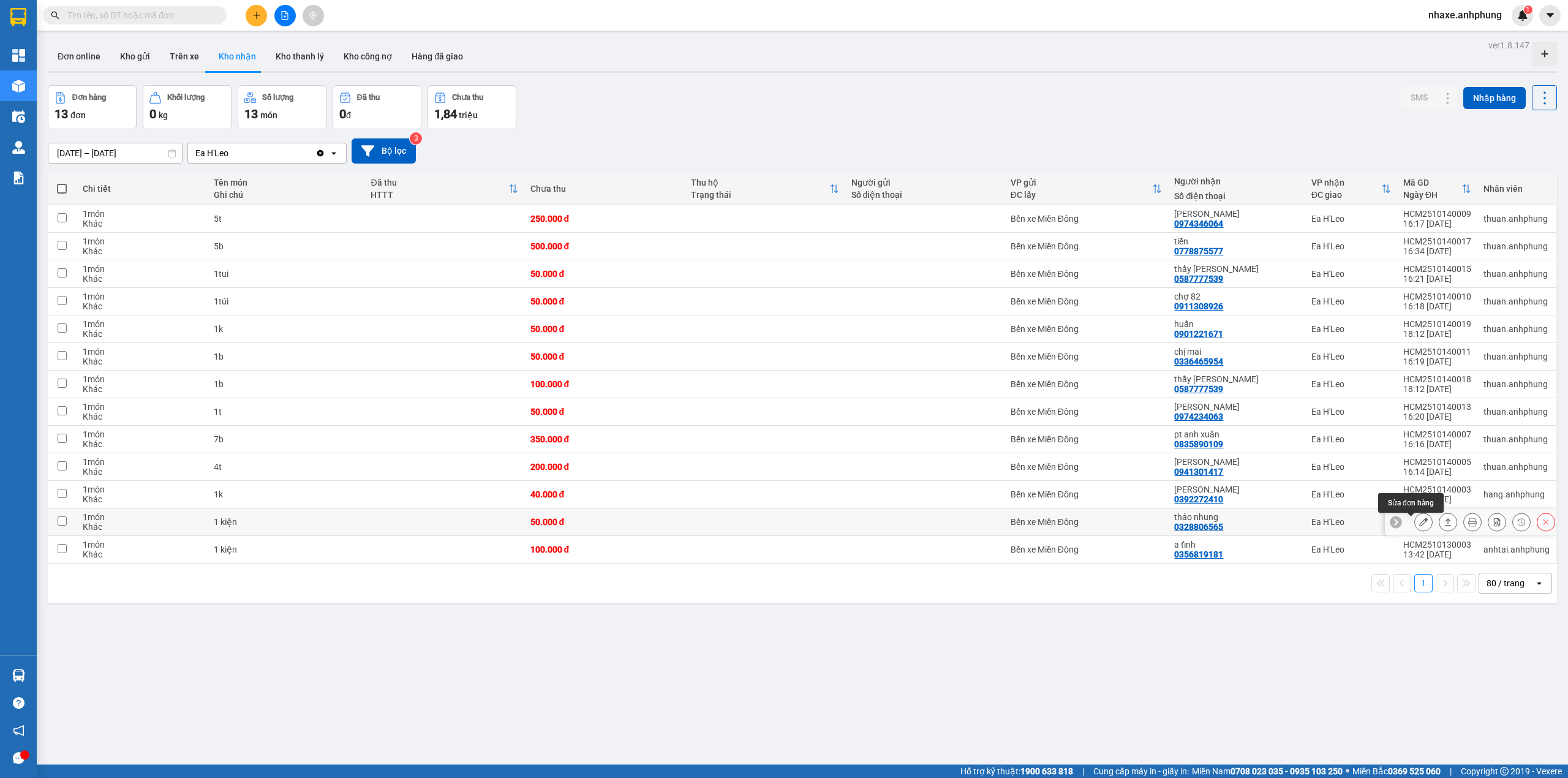
click at [1419, 520] on icon at bounding box center [1423, 521] width 9 height 9
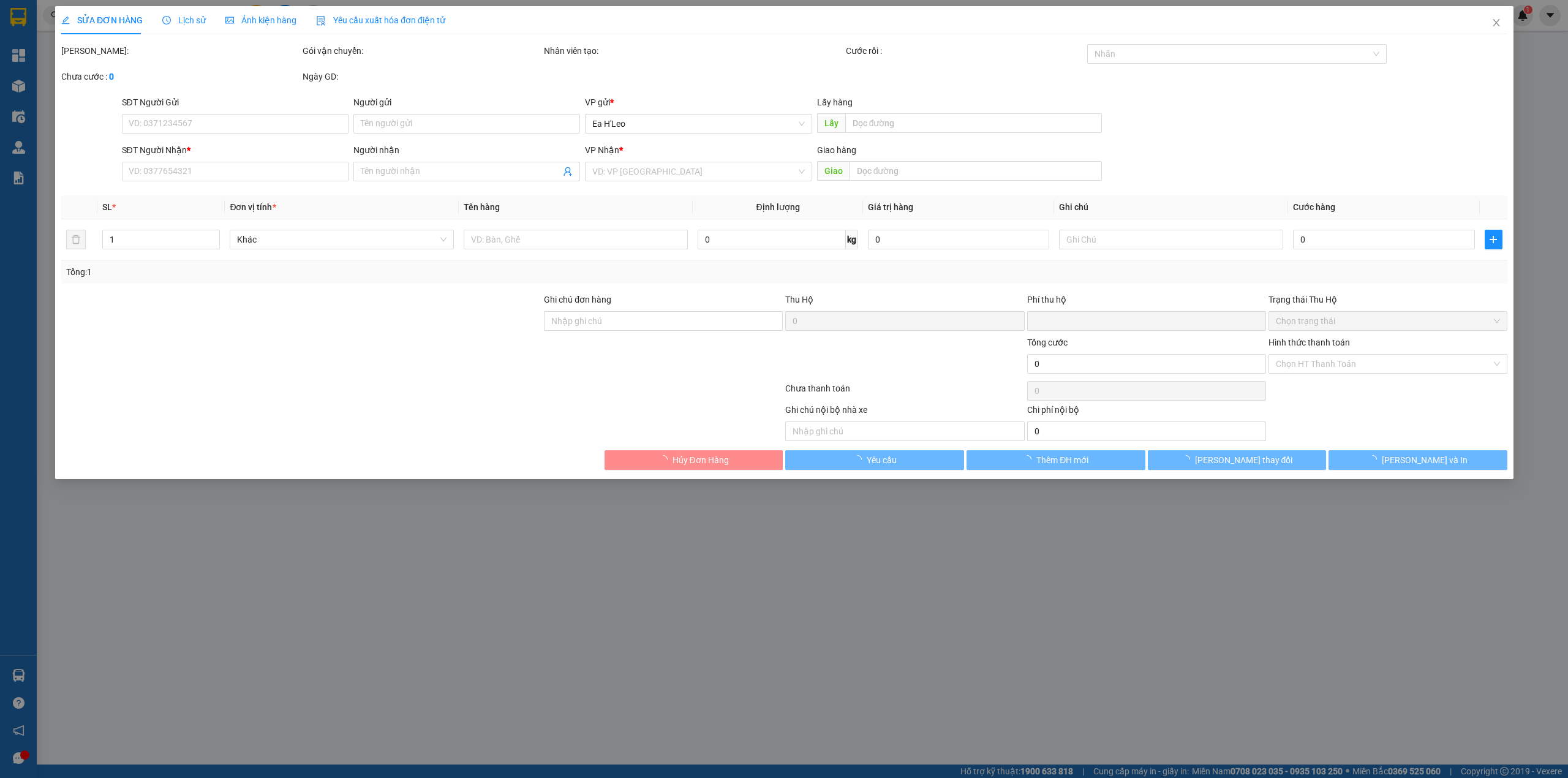
type input "0328806565"
type input "thảo nhung"
type input "0"
type input "50.000"
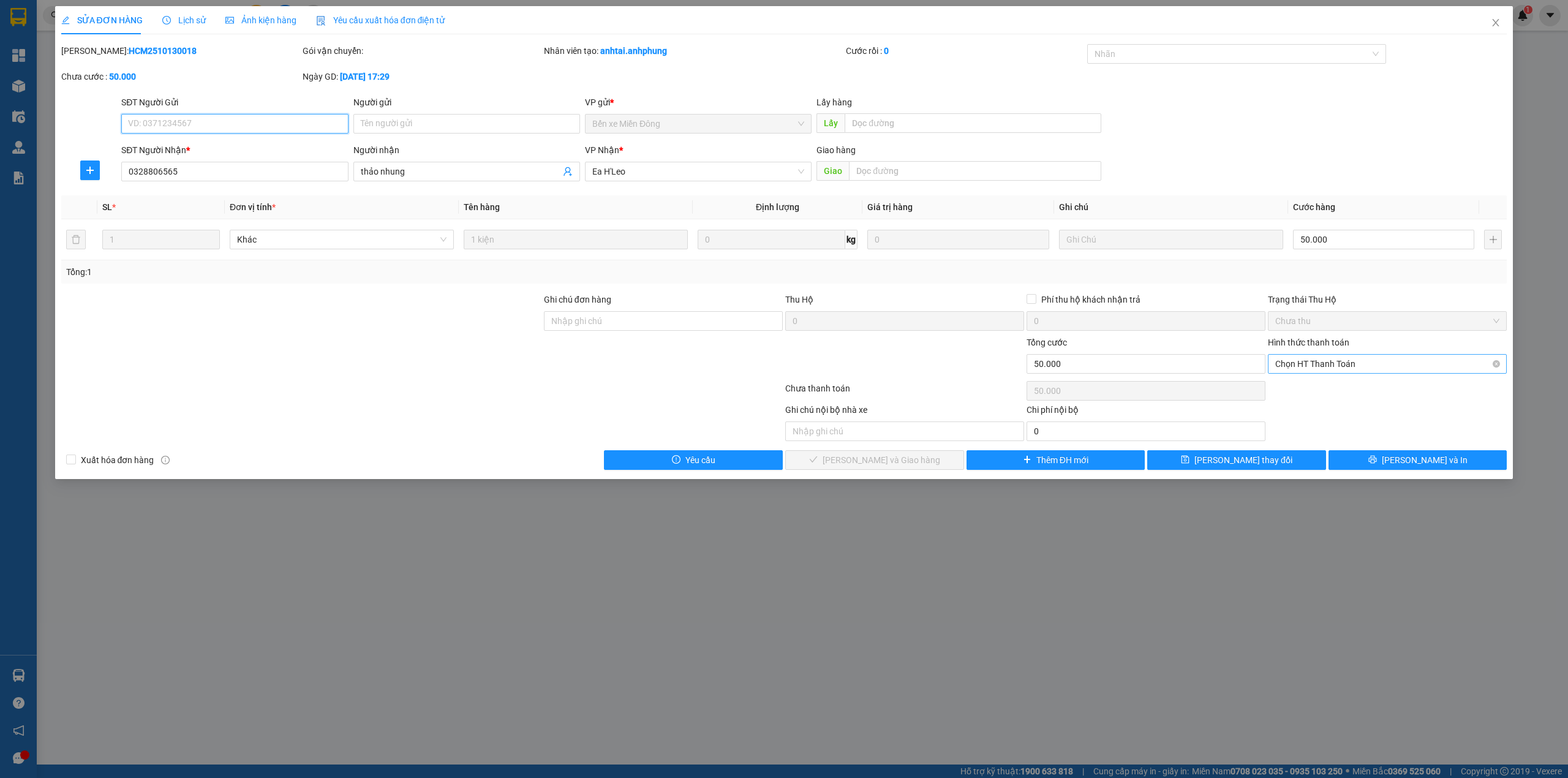
click at [1382, 366] on span "Chọn HT Thanh Toán" at bounding box center [1388, 364] width 224 height 19
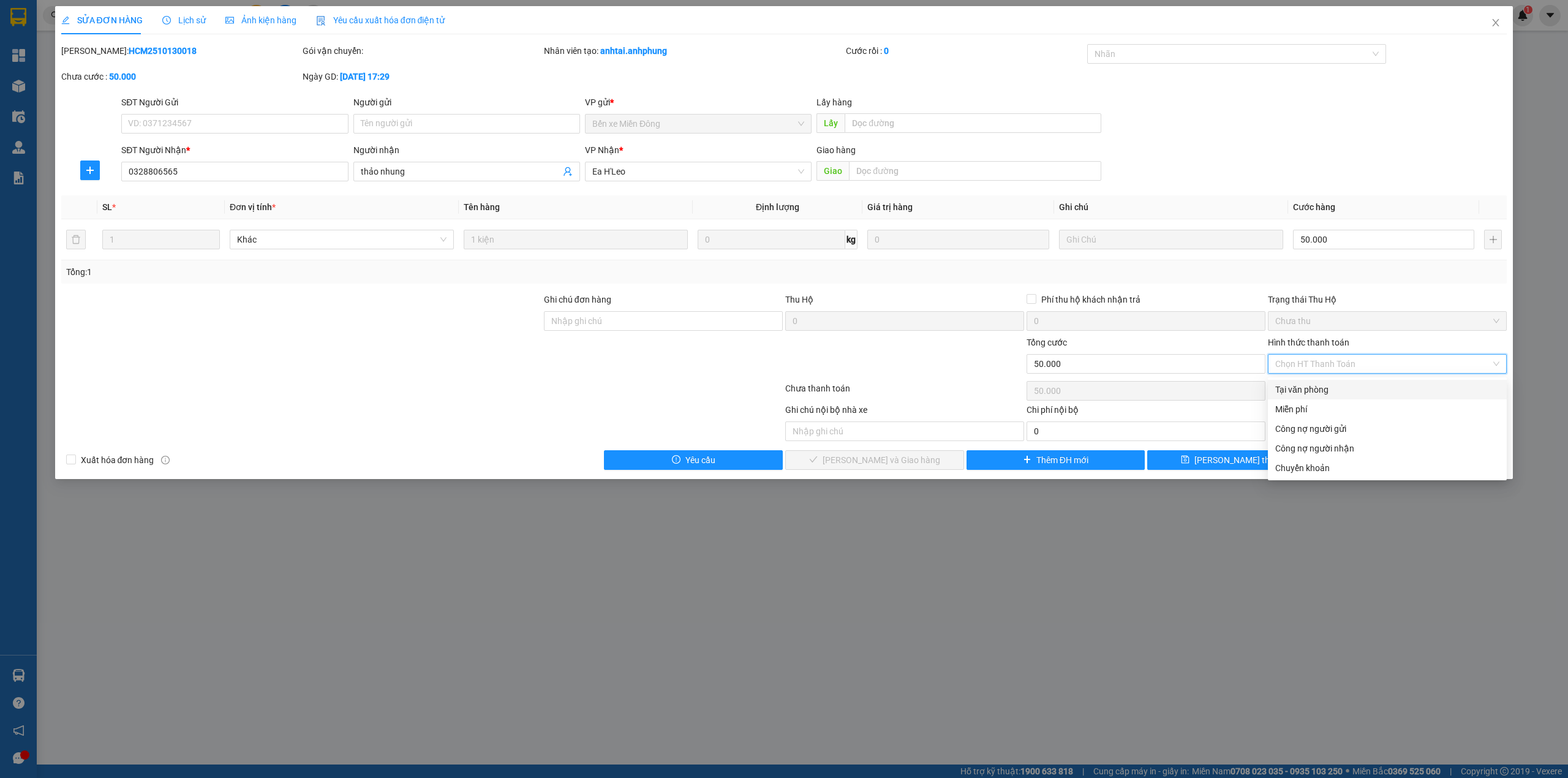
click at [1356, 391] on div "Tại văn phòng" at bounding box center [1388, 389] width 224 height 13
type input "0"
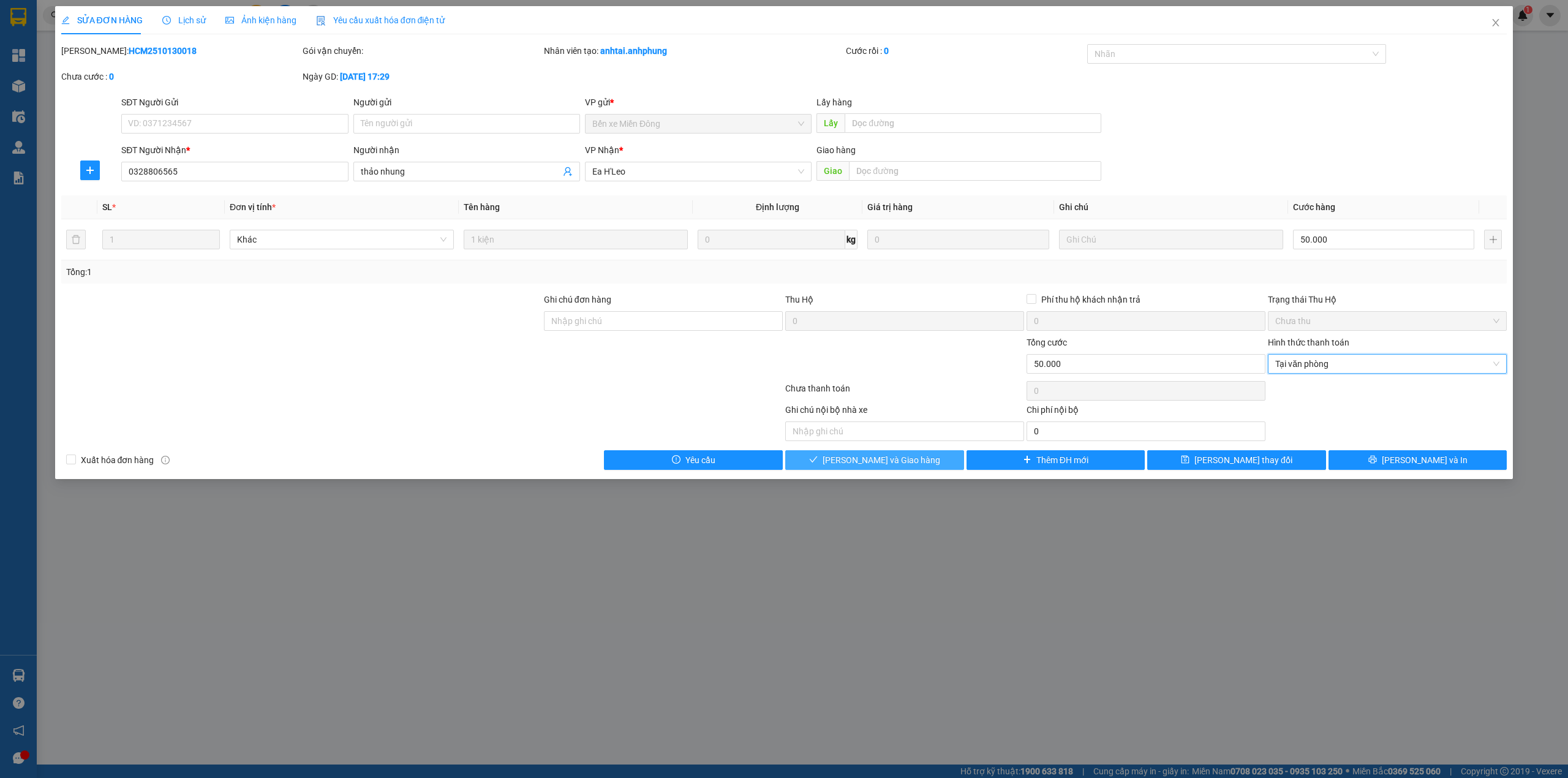
click at [880, 469] on button "[PERSON_NAME] và Giao hàng" at bounding box center [875, 460] width 179 height 19
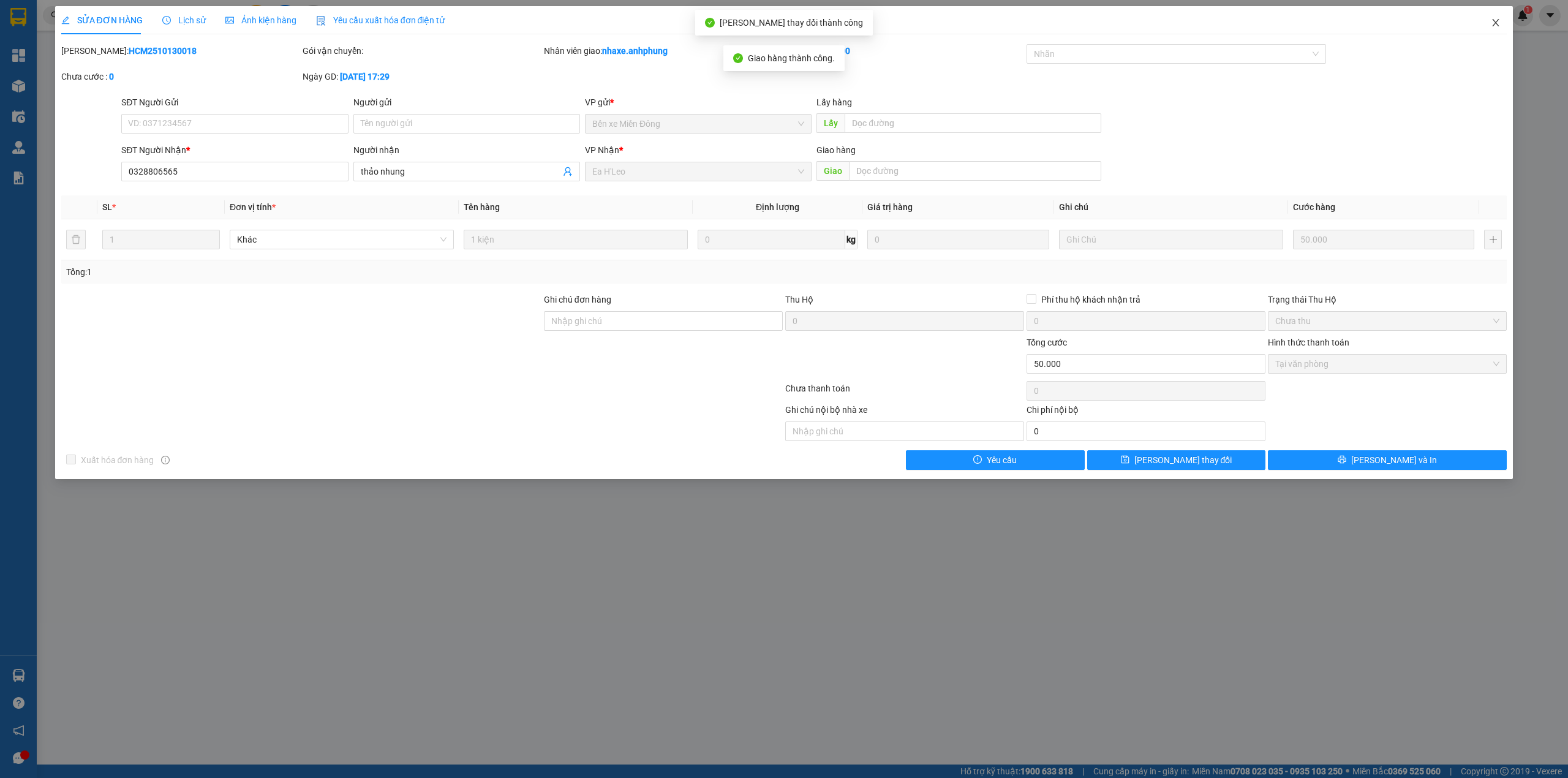
click at [1498, 27] on icon "close" at bounding box center [1496, 23] width 10 height 10
